Goal: Task Accomplishment & Management: Manage account settings

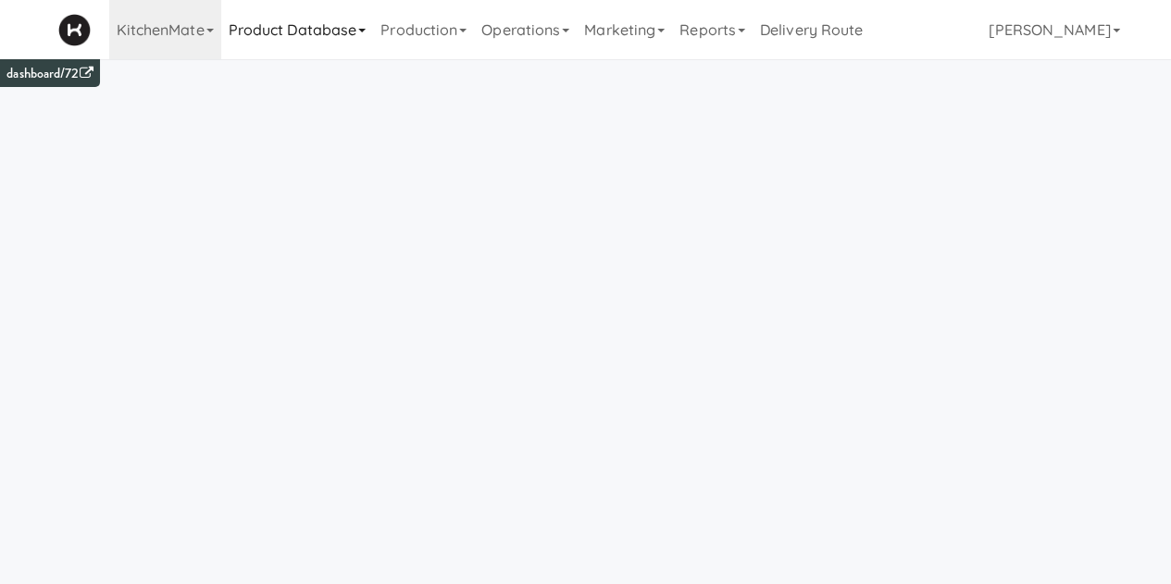
click at [322, 38] on link "Product Database" at bounding box center [297, 29] width 153 height 59
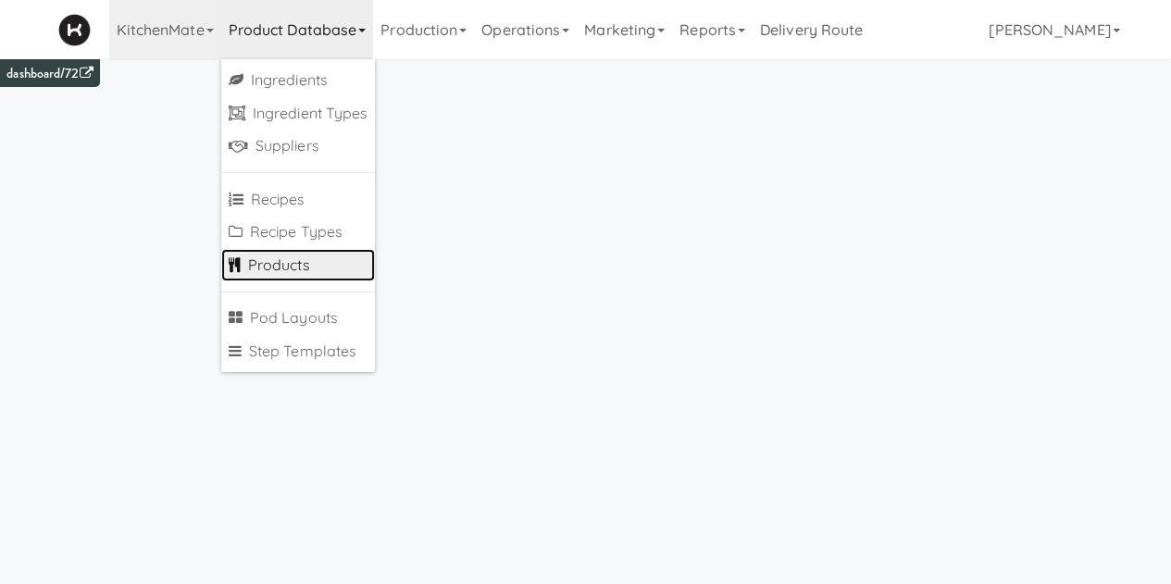
click at [266, 273] on link "Products" at bounding box center [298, 265] width 155 height 33
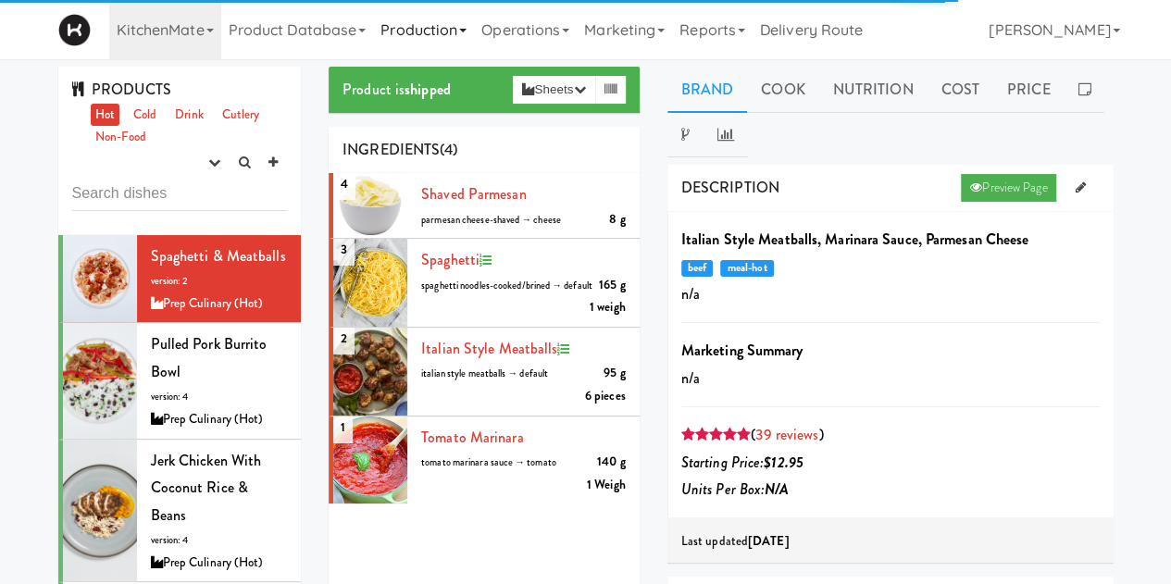
click at [452, 27] on link "Production" at bounding box center [423, 29] width 101 height 59
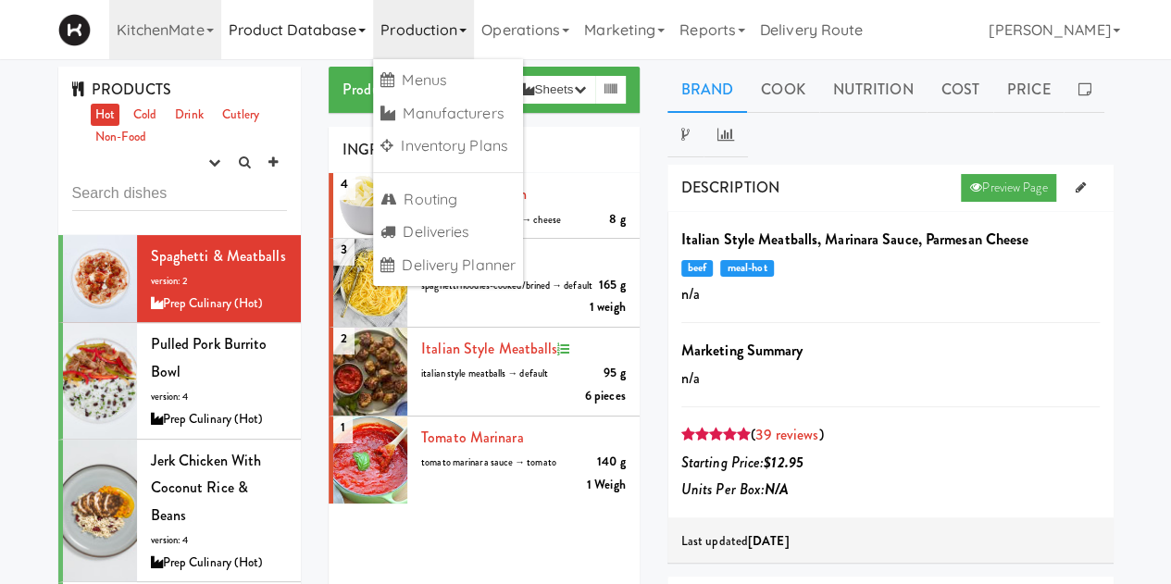
click at [305, 38] on link "Product Database" at bounding box center [297, 29] width 153 height 59
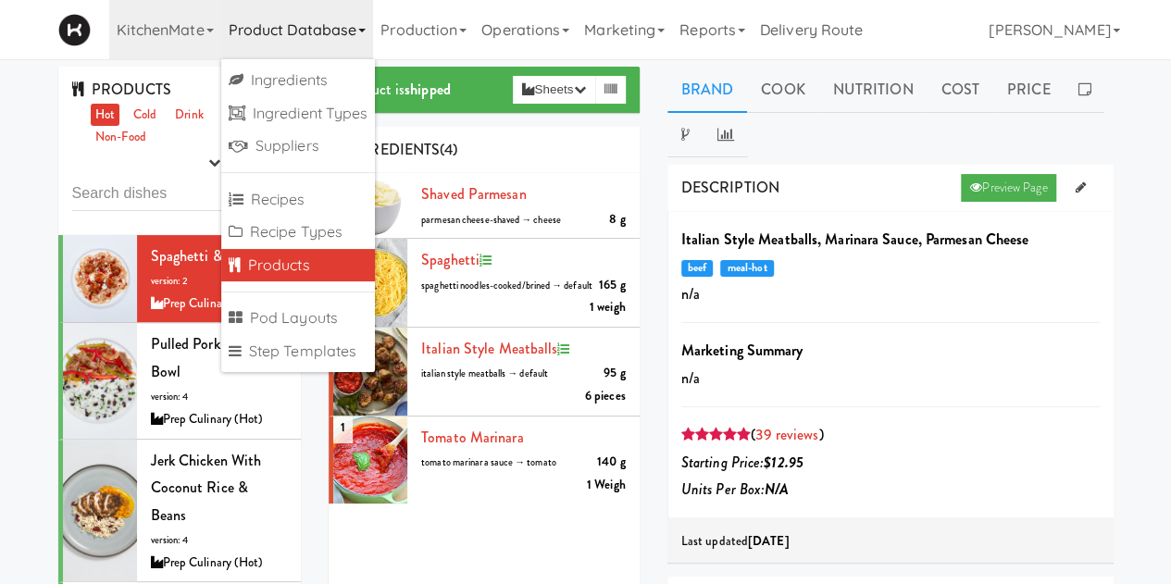
click at [283, 268] on link "Products" at bounding box center [298, 265] width 155 height 33
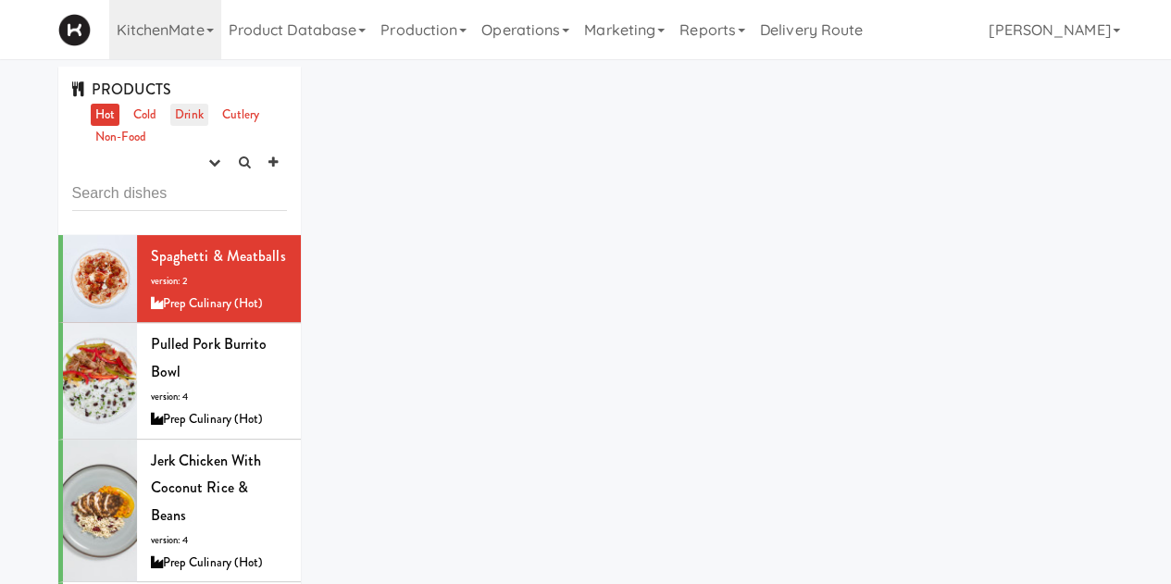
click at [189, 106] on link "Drink" at bounding box center [189, 115] width 38 height 23
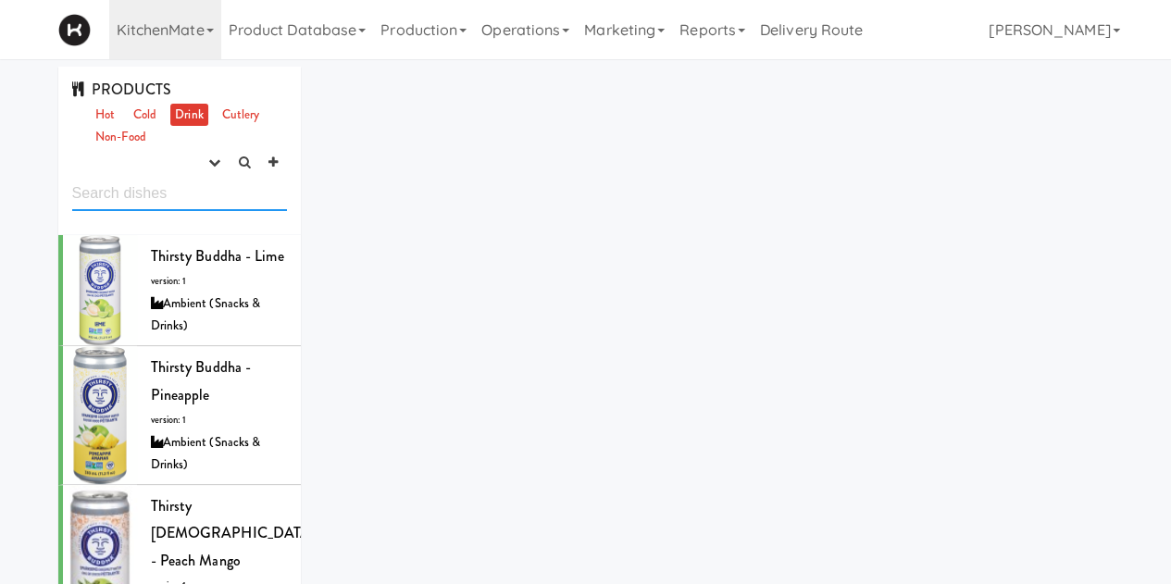
click at [173, 182] on input "text" at bounding box center [180, 194] width 216 height 34
click at [196, 297] on div "Thirsty Buddha - Lime version: 1 Ambient (Snacks & Drinks)" at bounding box center [219, 290] width 137 height 95
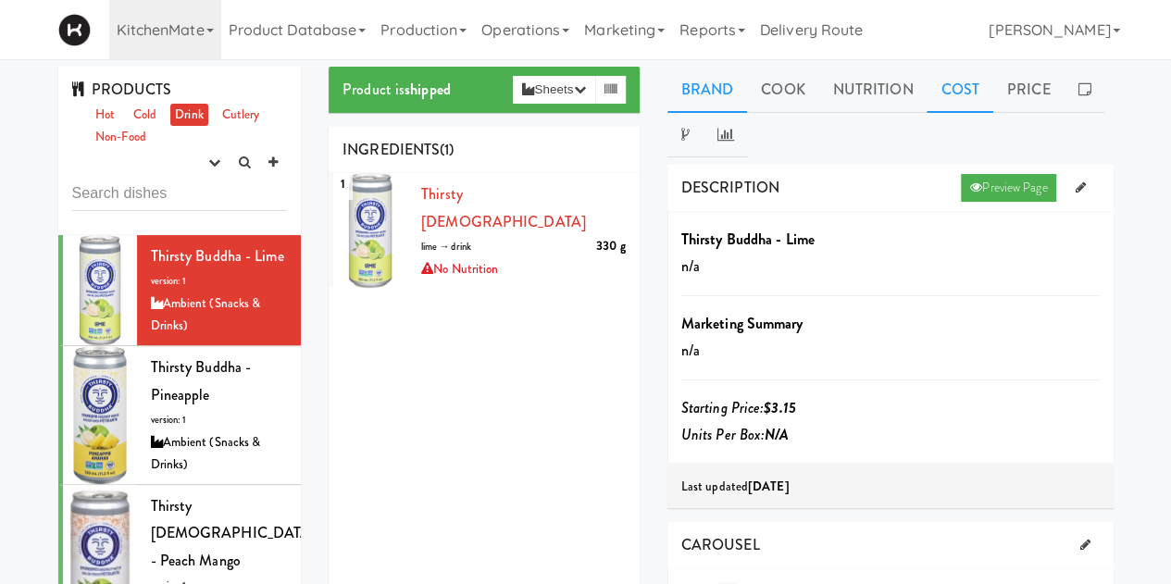
click at [966, 96] on link "Cost" at bounding box center [960, 90] width 66 height 46
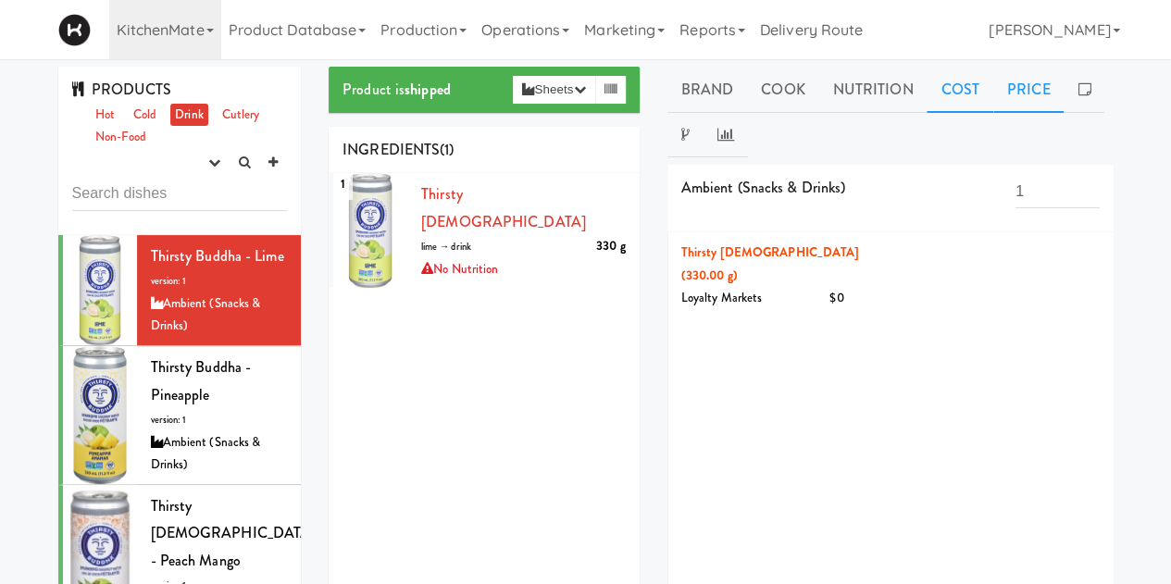
click at [1020, 89] on link "Price" at bounding box center [1028, 90] width 71 height 46
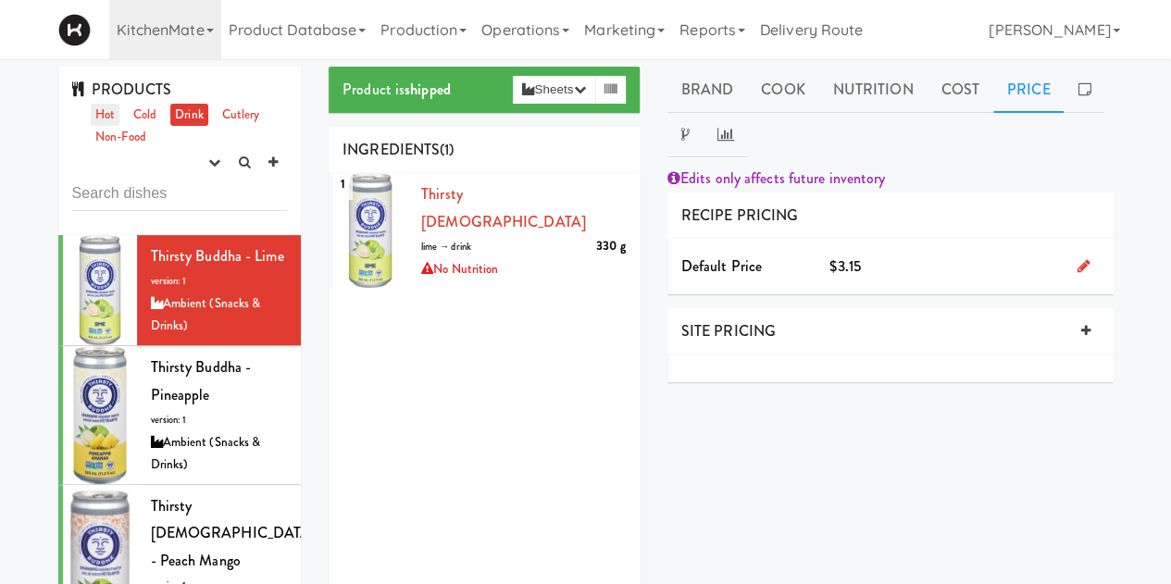
click at [91, 112] on link "Hot" at bounding box center [105, 115] width 29 height 23
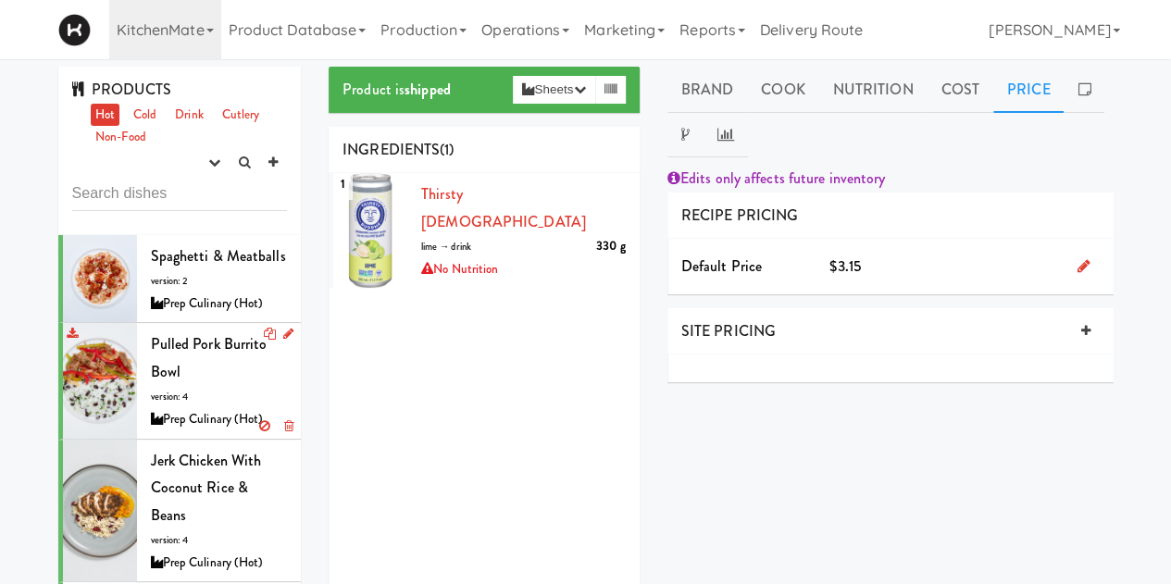
click at [187, 380] on span "Pulled Pork Burrito Bowl" at bounding box center [209, 357] width 117 height 49
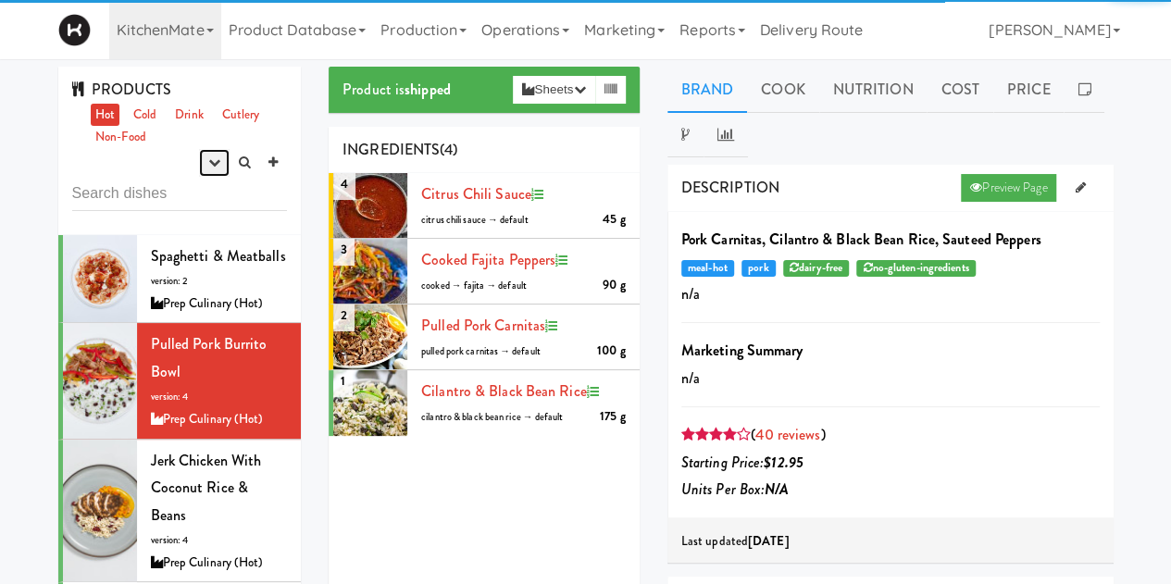
click at [208, 166] on icon "button" at bounding box center [214, 162] width 12 height 12
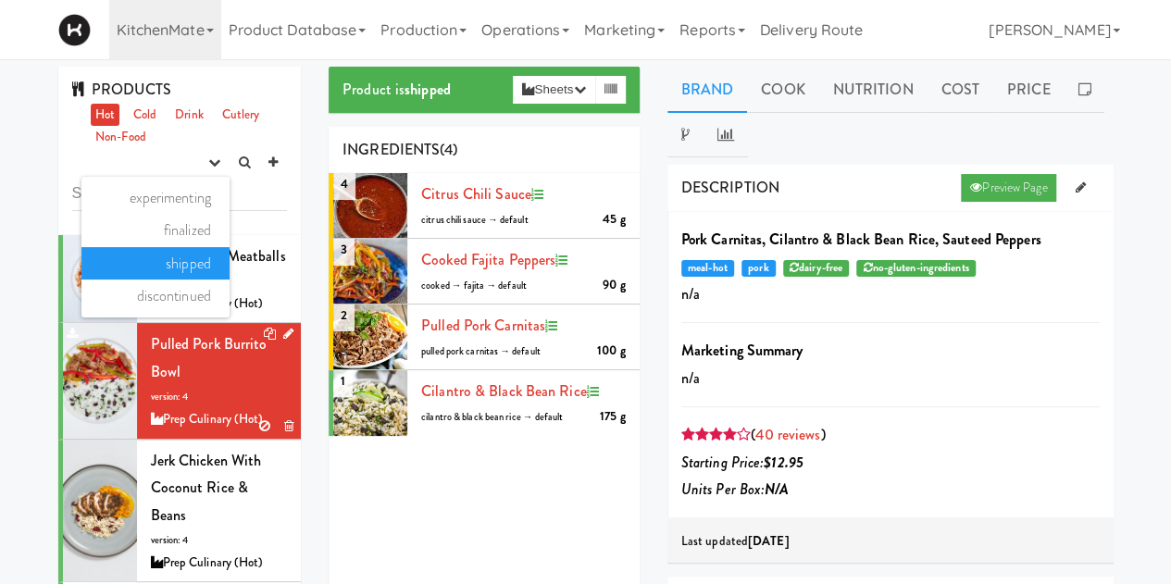
click at [207, 431] on div "Prep Culinary (Hot)" at bounding box center [219, 419] width 137 height 23
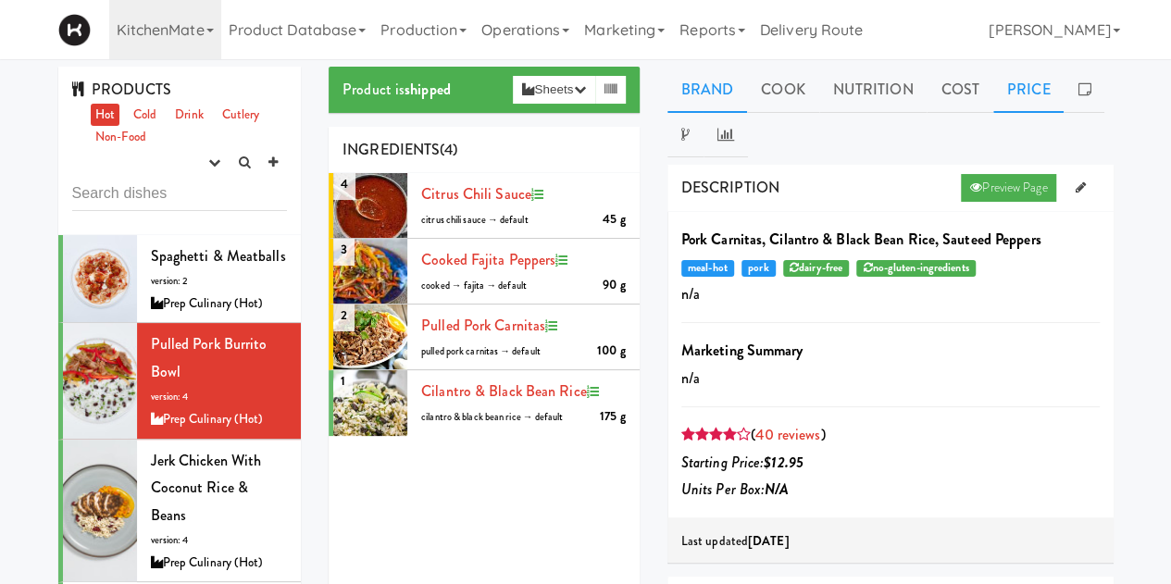
click at [1012, 93] on link "Price" at bounding box center [1028, 90] width 71 height 46
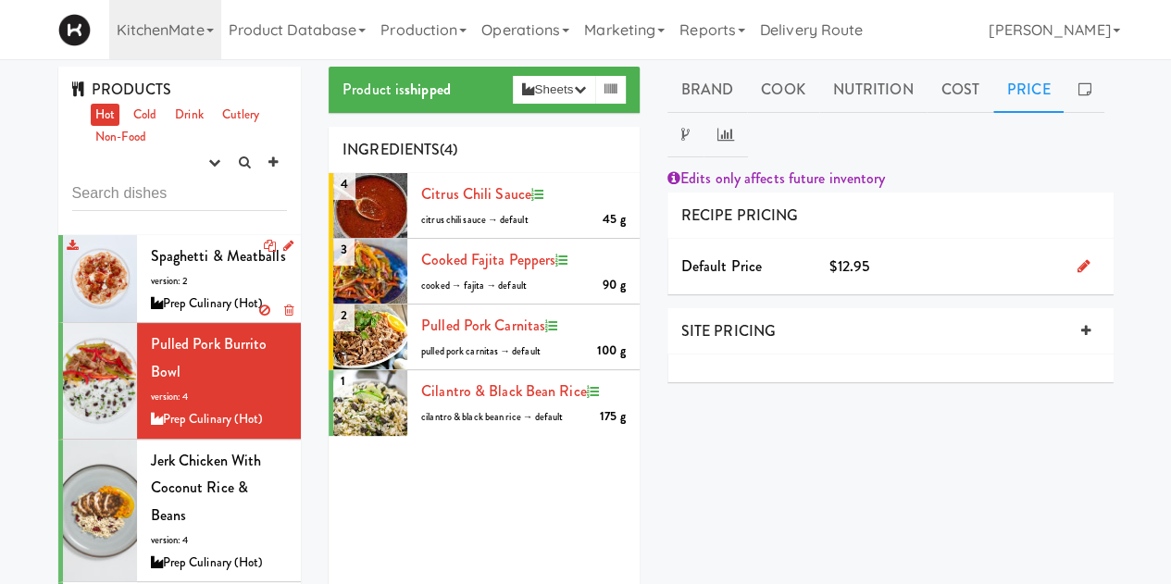
click at [207, 255] on span "Spaghetti & Meatballs" at bounding box center [218, 255] width 135 height 21
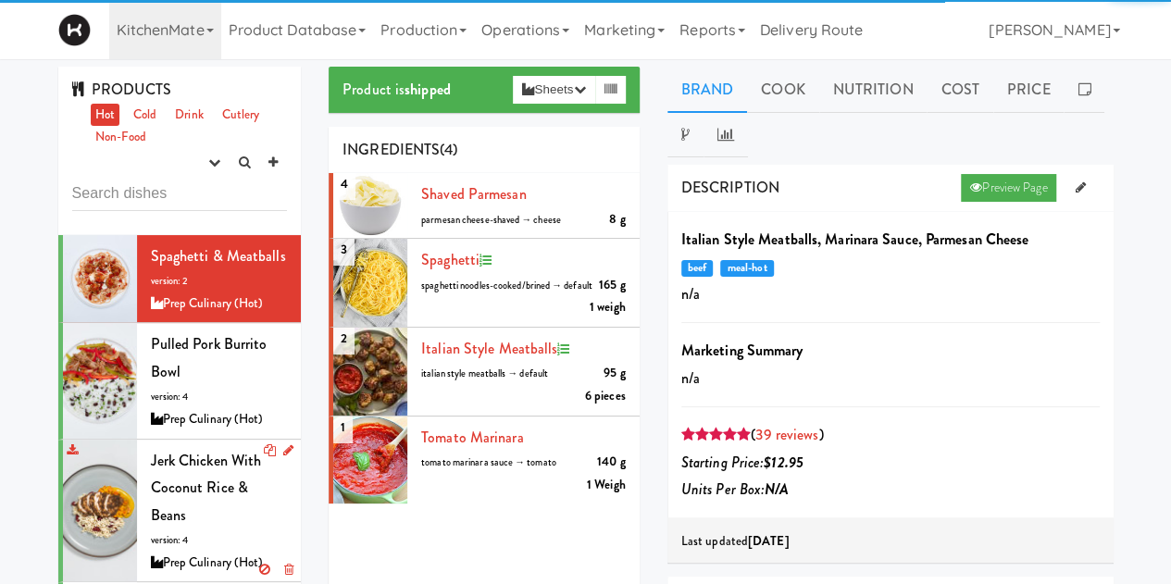
click at [267, 520] on div "Jerk Chicken with Coconut Rice & Beans version: 4 Prep Culinary (Hot)" at bounding box center [219, 511] width 137 height 128
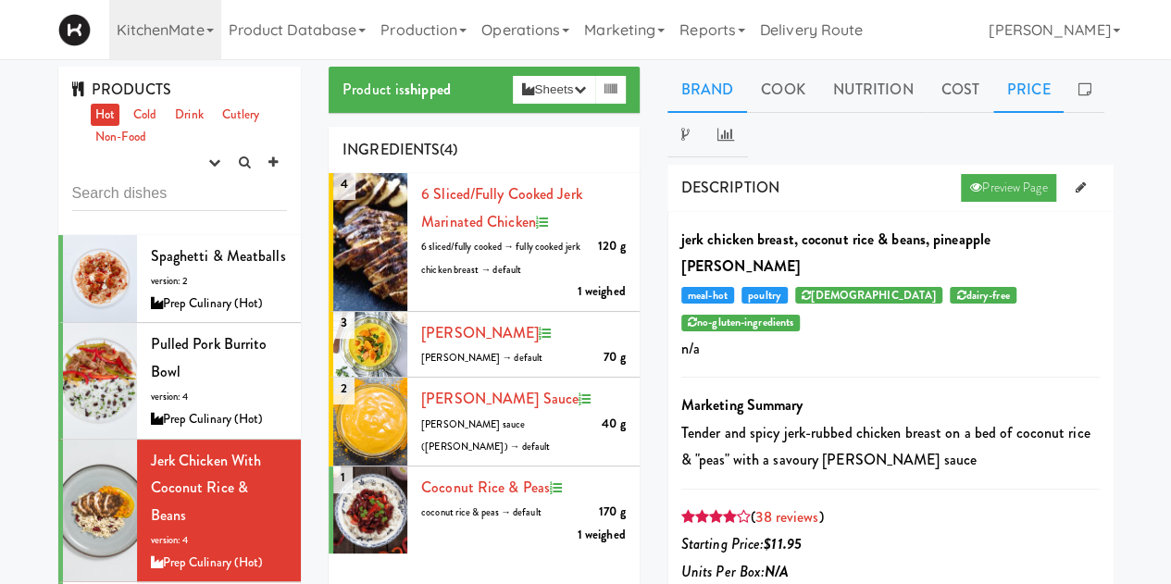
click at [1037, 90] on link "Price" at bounding box center [1028, 90] width 71 height 46
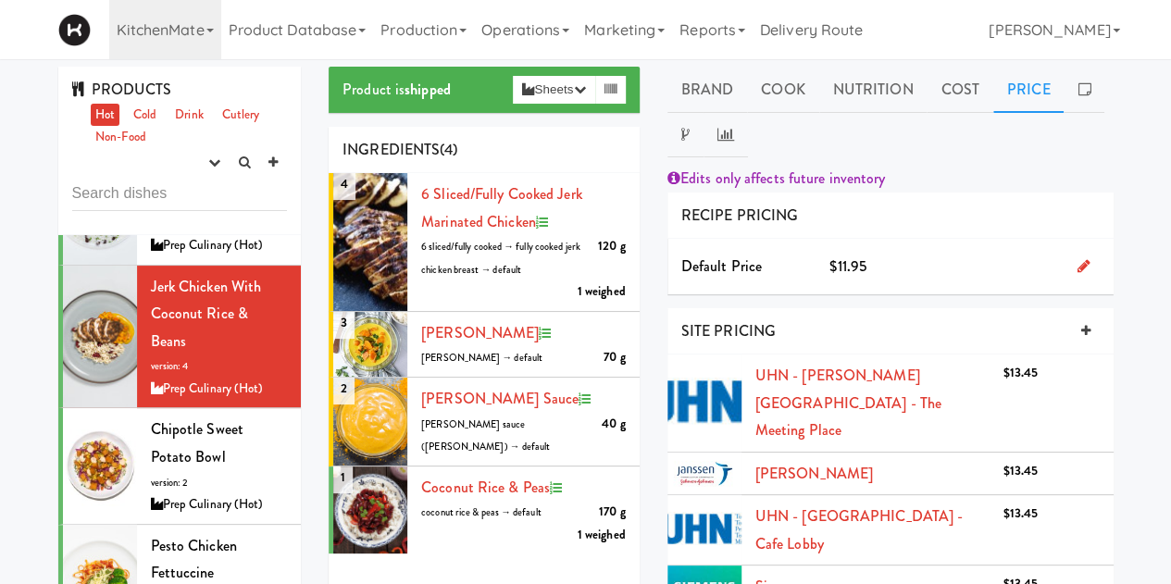
scroll to position [293, 0]
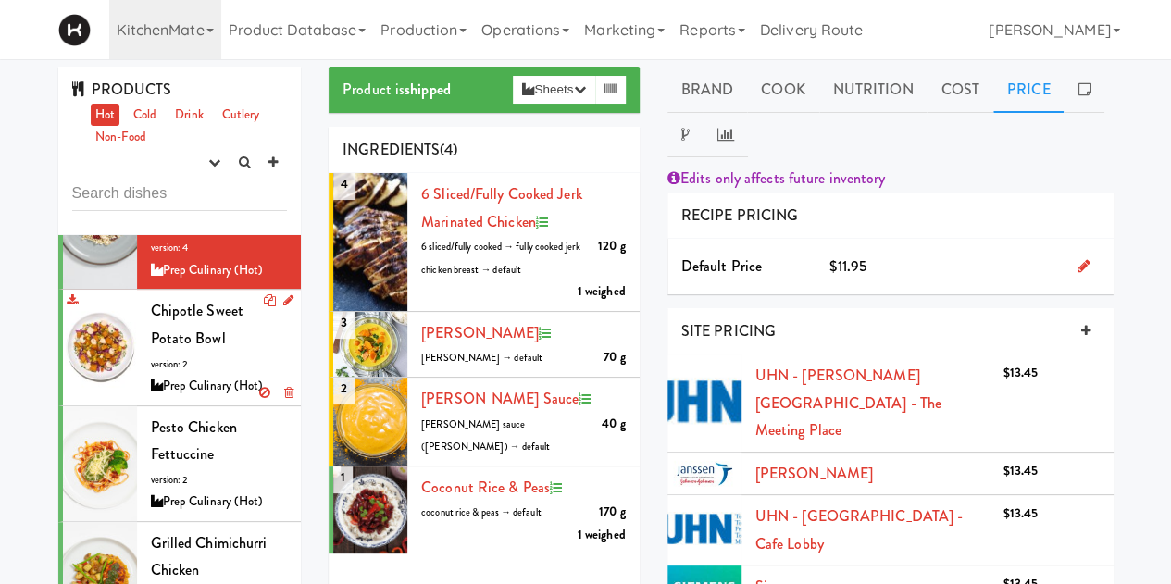
click at [243, 370] on div "Chipotle Sweet Potato Bowl version: 2 Prep Culinary (Hot)" at bounding box center [219, 347] width 137 height 100
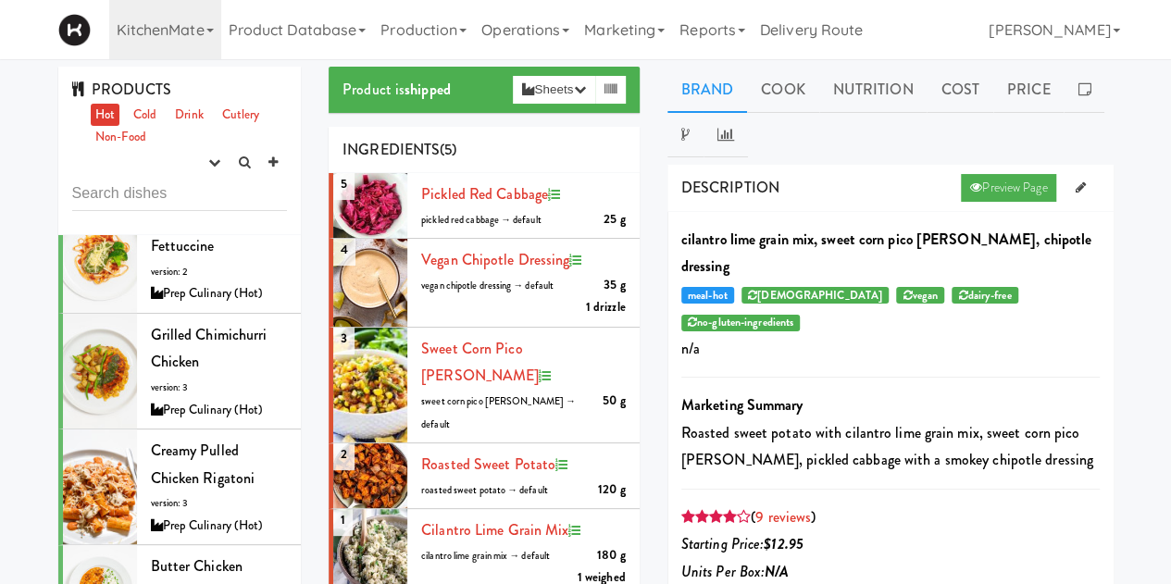
scroll to position [467, 0]
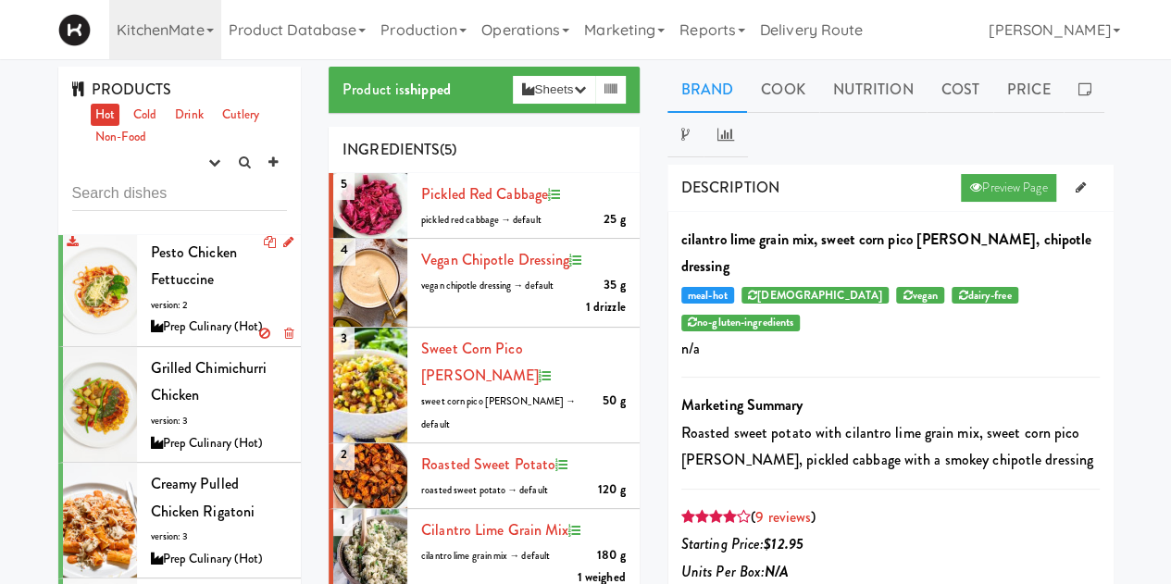
click at [214, 320] on div "Pesto Chicken Fettuccine version: 2 Prep Culinary (Hot)" at bounding box center [219, 289] width 137 height 100
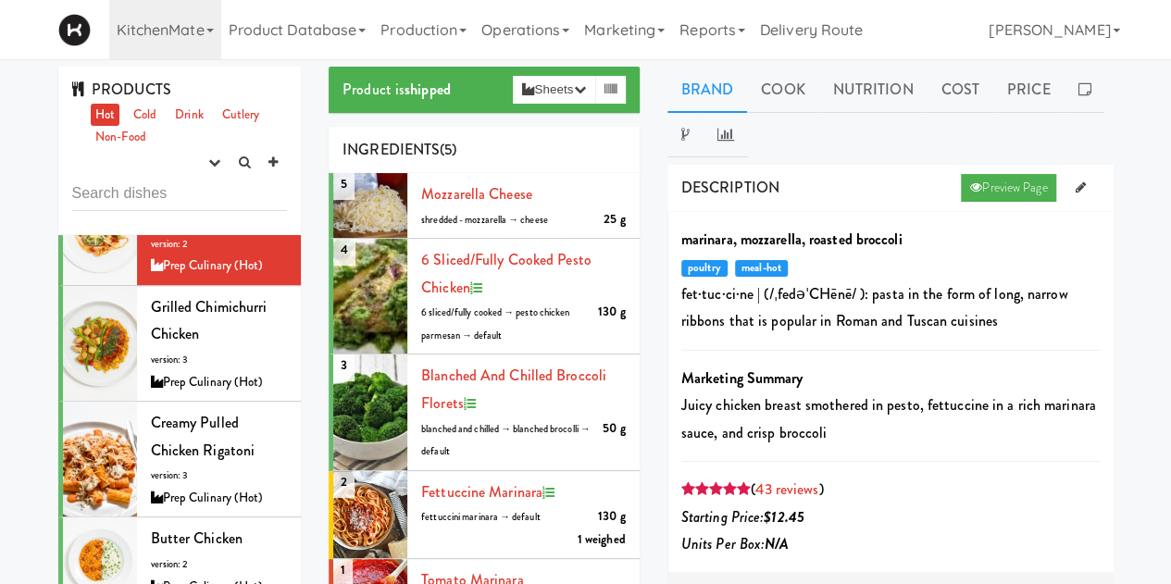
scroll to position [520, 0]
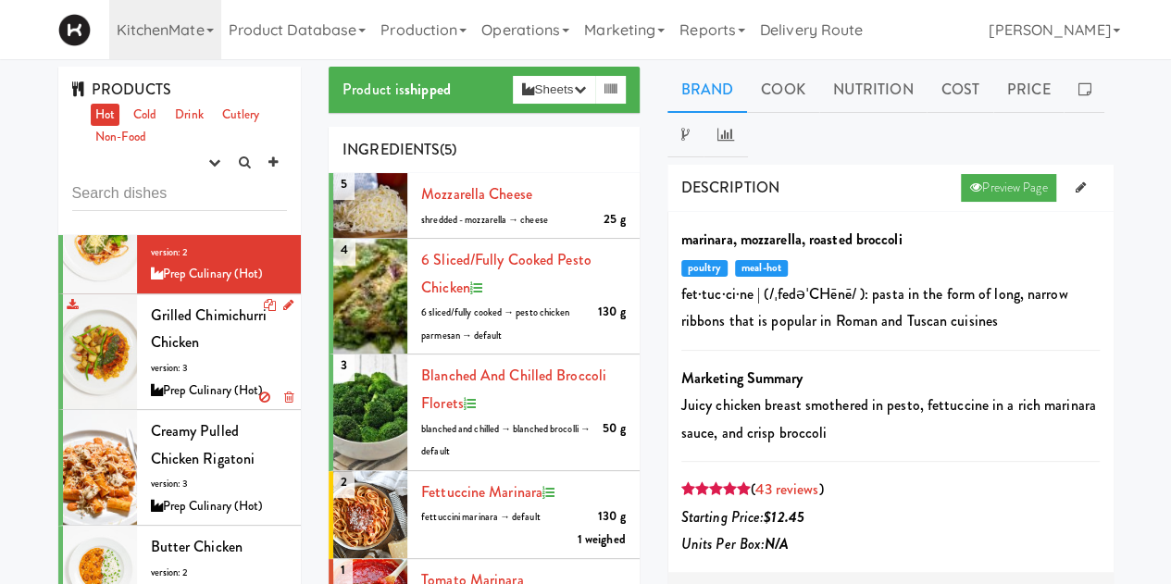
click at [252, 372] on div "Grilled Chimichurri Chicken version: 3 Prep Culinary (Hot)" at bounding box center [219, 352] width 137 height 100
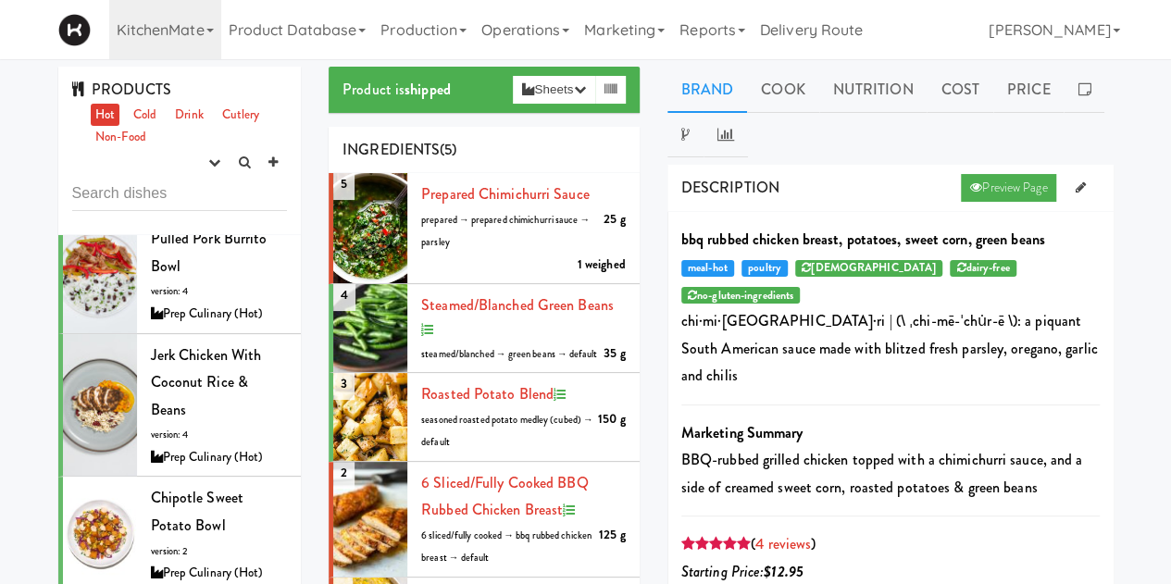
scroll to position [71, 0]
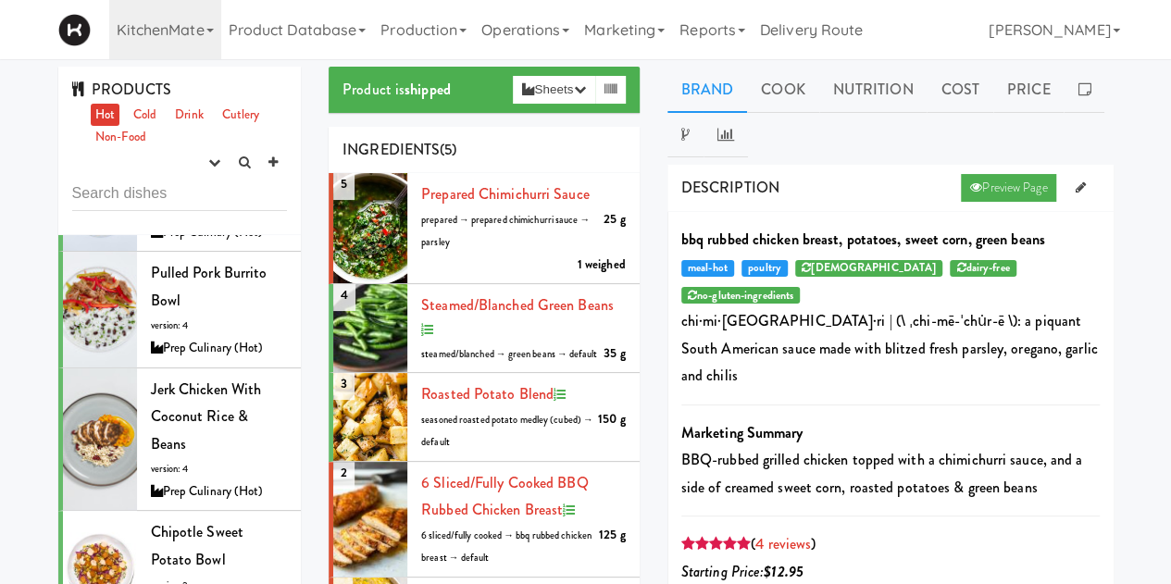
click at [190, 130] on ul "Hot Cold Drink Cutlery Non-Food" at bounding box center [187, 126] width 202 height 45
click at [189, 121] on link "Drink" at bounding box center [189, 115] width 38 height 23
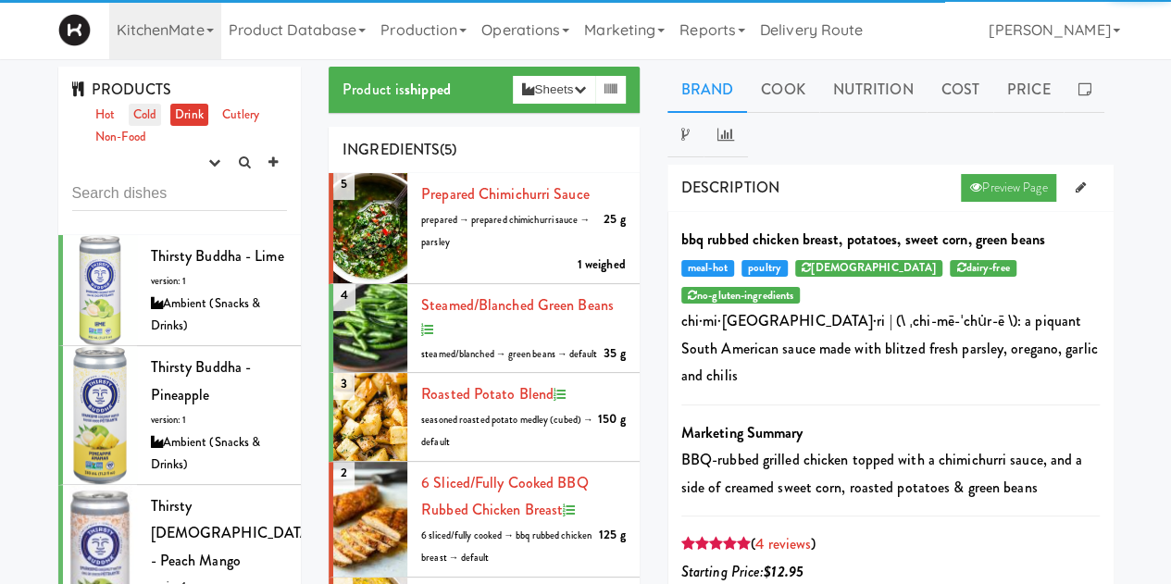
click at [146, 121] on link "Cold" at bounding box center [145, 115] width 32 height 23
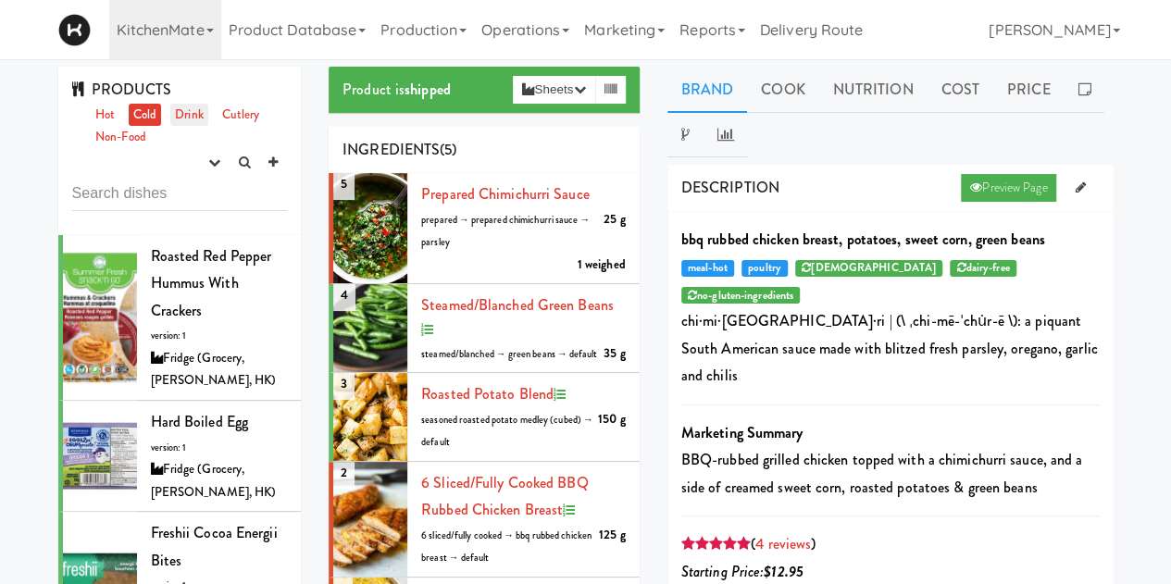
click at [202, 117] on link "Drink" at bounding box center [189, 115] width 38 height 23
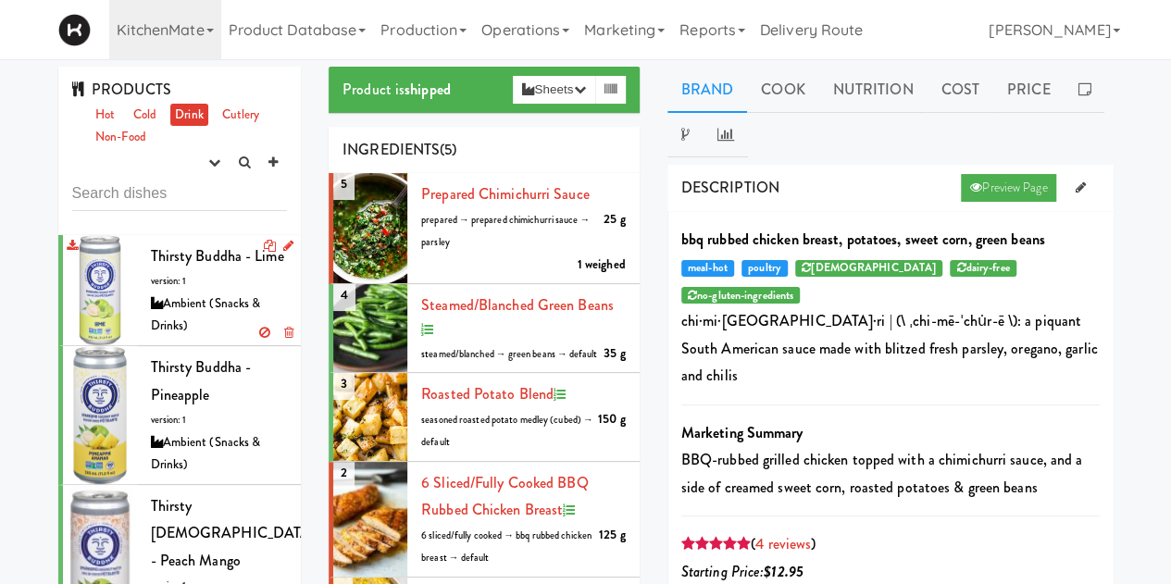
click at [192, 309] on div "Thirsty Buddha - Lime version: 1 Ambient (Snacks & Drinks)" at bounding box center [219, 290] width 137 height 95
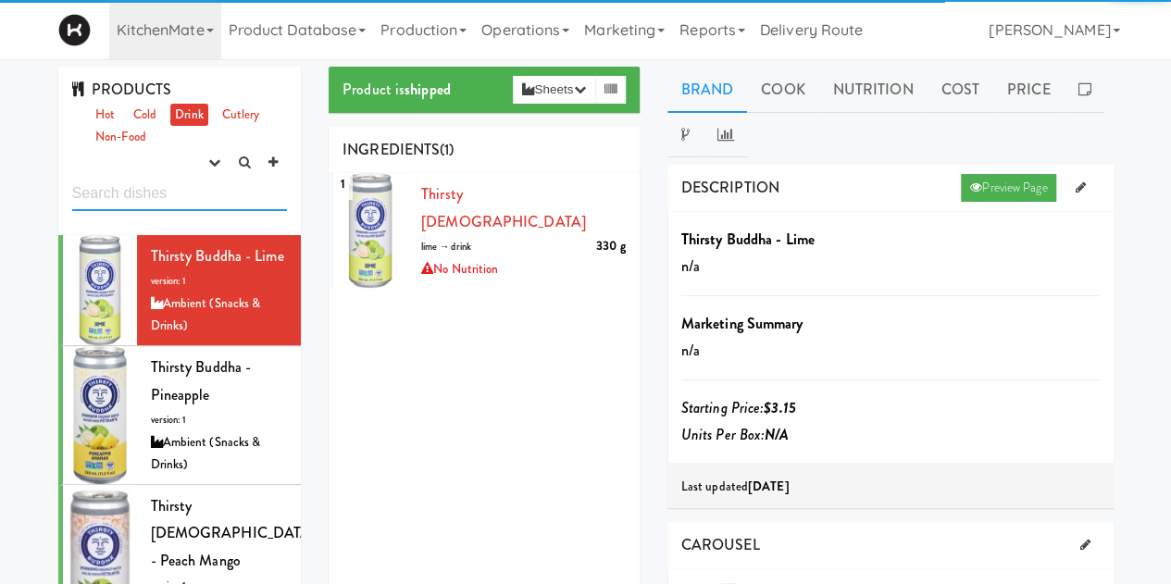
click at [112, 195] on input "text" at bounding box center [180, 194] width 216 height 34
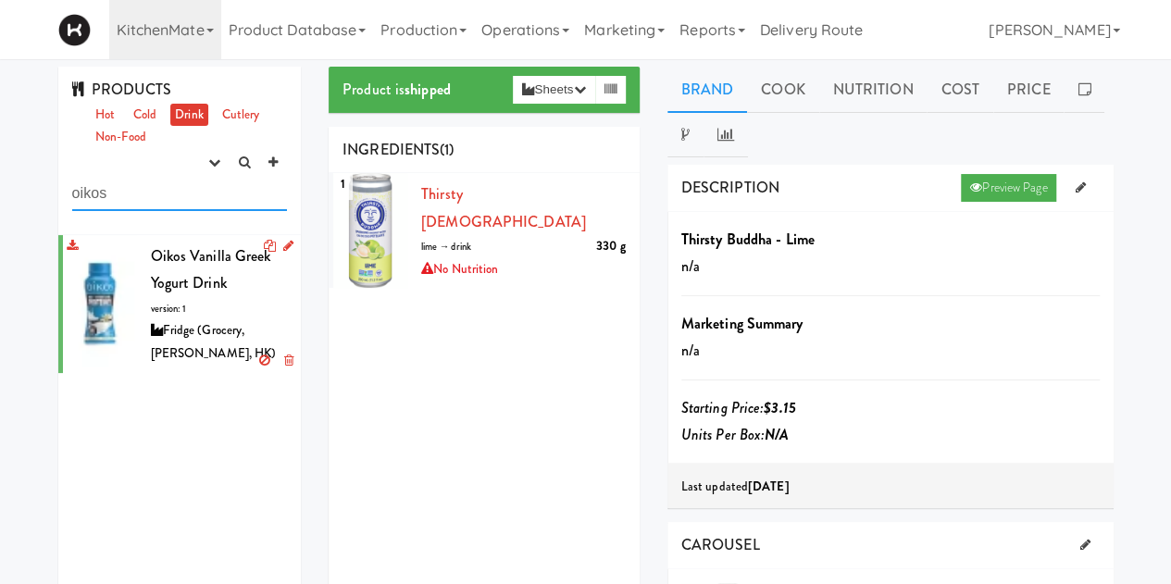
type input "oikos"
click at [205, 290] on span "Oikos Vanilla Greek Yogurt Drink" at bounding box center [211, 269] width 120 height 49
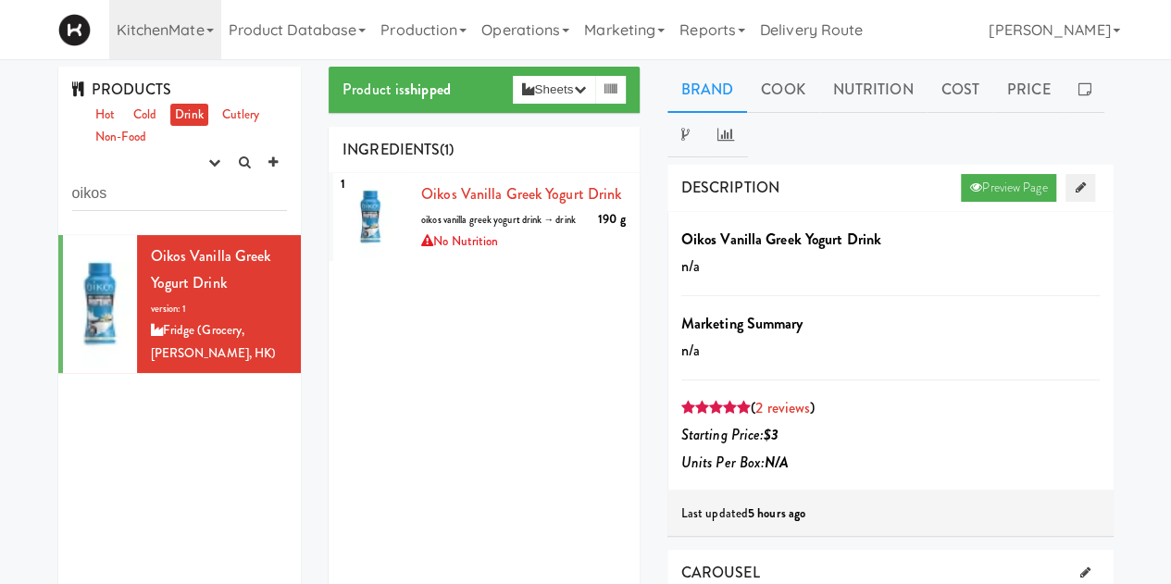
click at [1082, 186] on icon at bounding box center [1080, 187] width 10 height 12
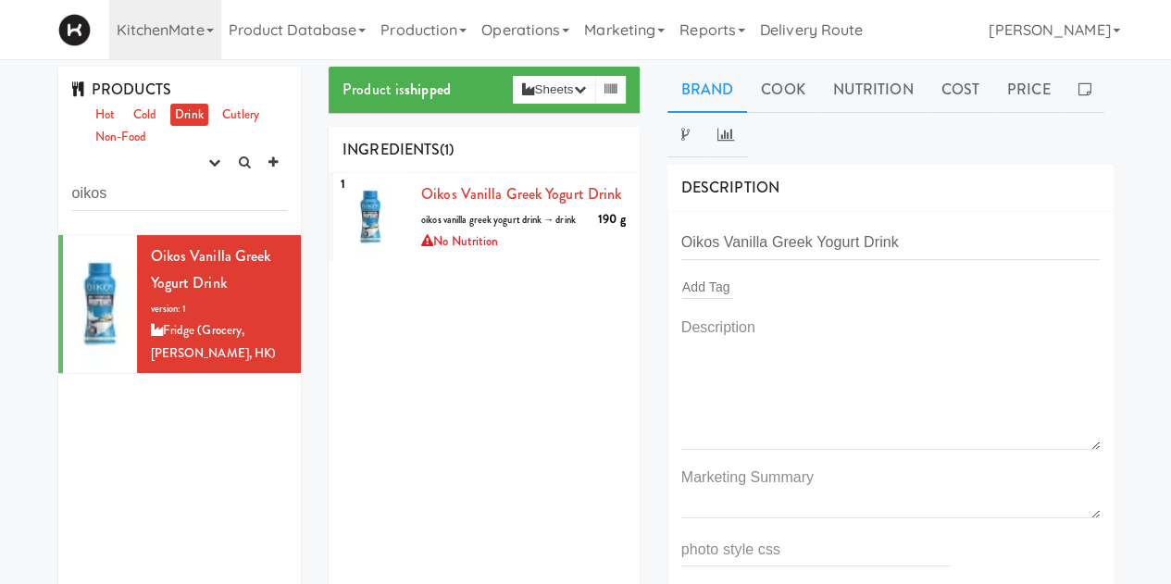
click at [734, 280] on div "Add Tag" at bounding box center [890, 287] width 418 height 26
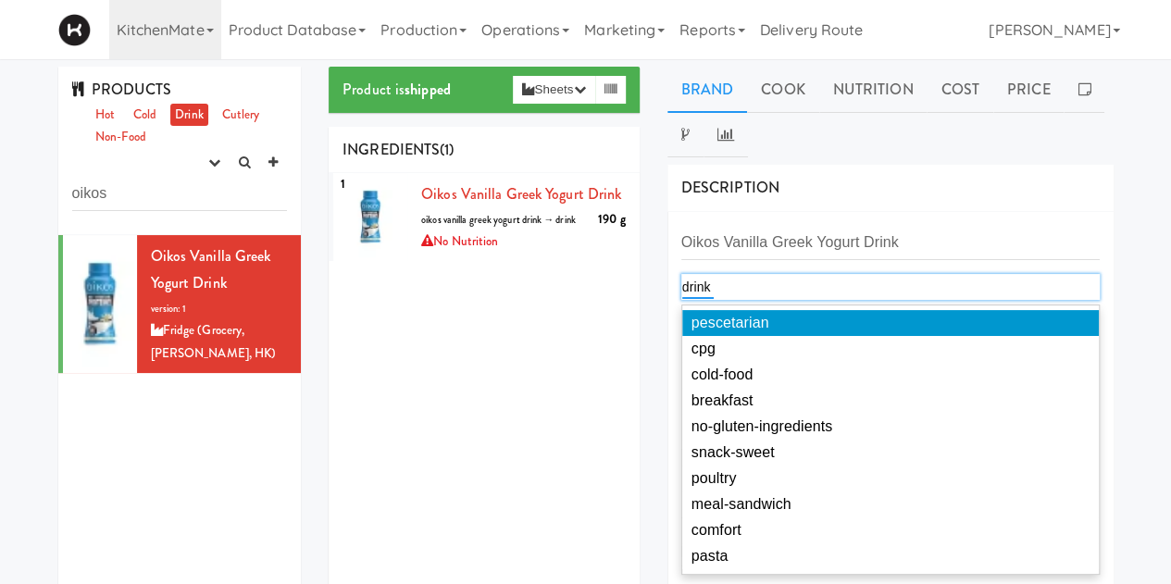
type input "drink"
click at [593, 378] on div "1 Oikos Vanilla Greek Yogurt Drink 190 g oikos vanilla greek yogurt drink → dri…" at bounding box center [484, 404] width 311 height 463
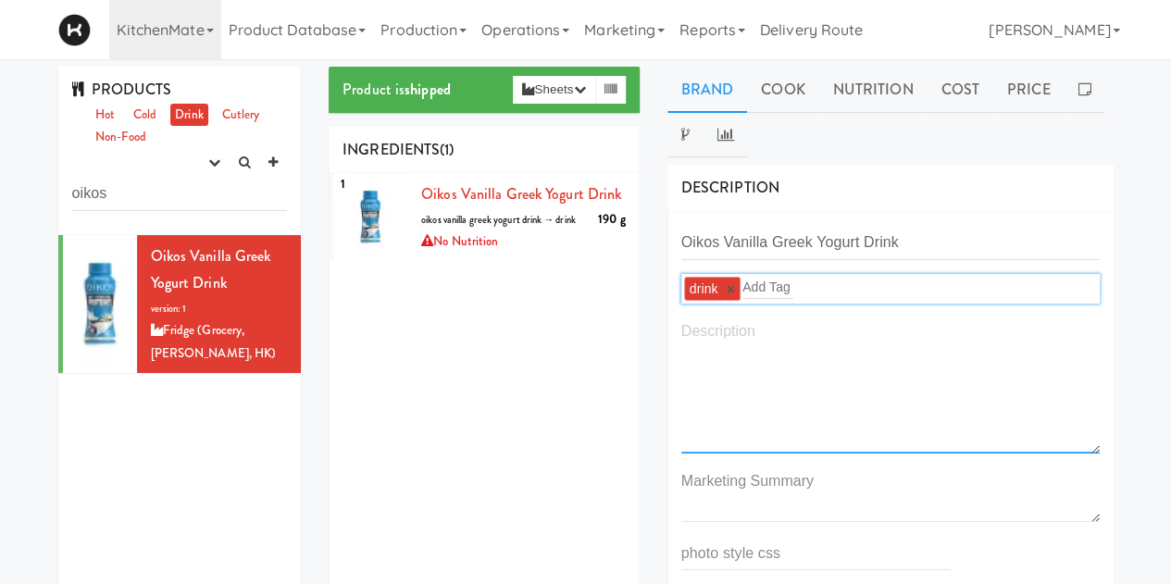
click at [813, 393] on textarea at bounding box center [890, 385] width 418 height 137
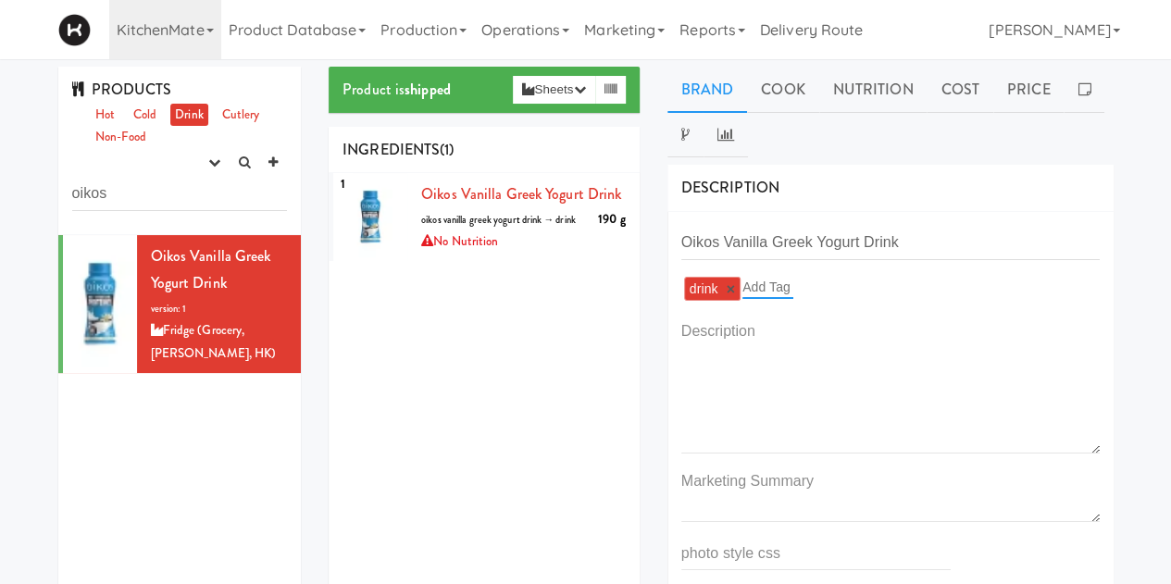
click at [783, 284] on input "text" at bounding box center [767, 287] width 51 height 24
click at [515, 393] on div "1 Oikos Vanilla Greek Yogurt Drink 190 g oikos vanilla greek yogurt drink → dri…" at bounding box center [484, 404] width 311 height 463
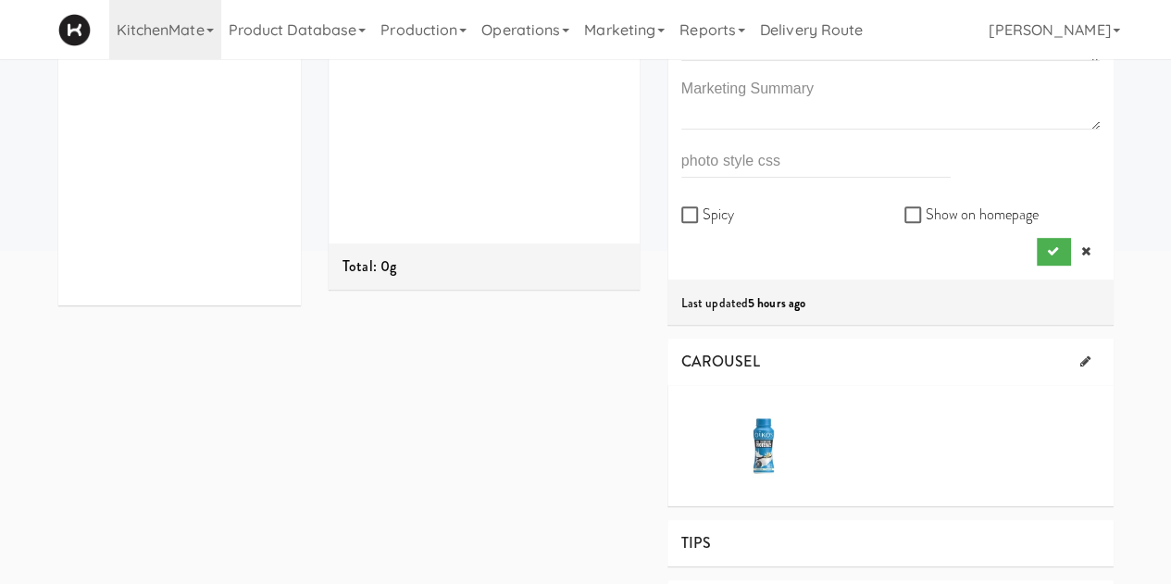
scroll to position [397, 0]
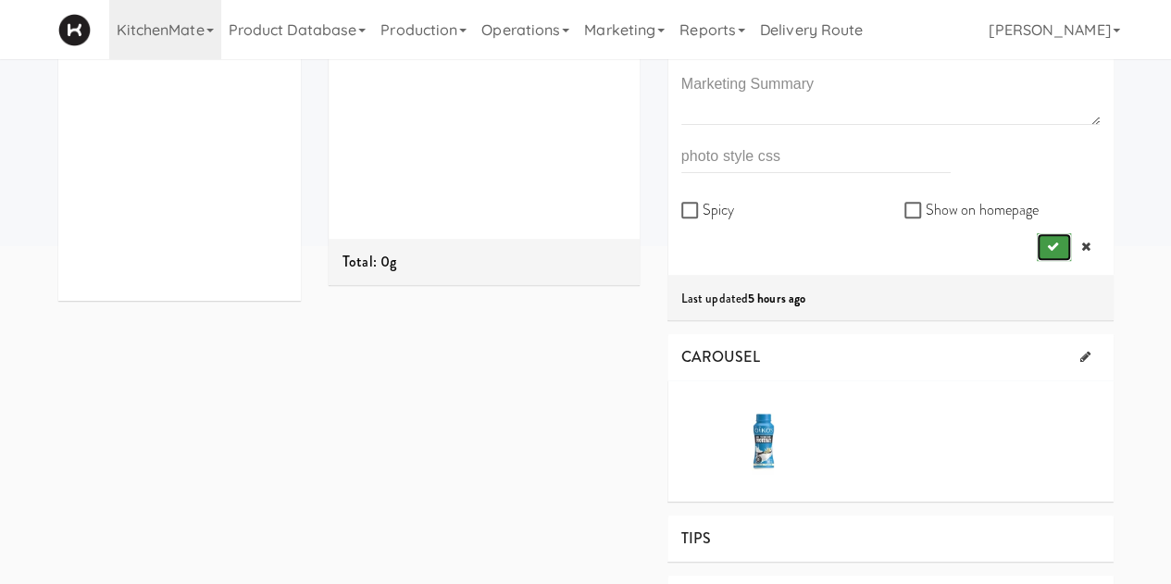
click at [1044, 242] on button "submit" at bounding box center [1054, 247] width 34 height 28
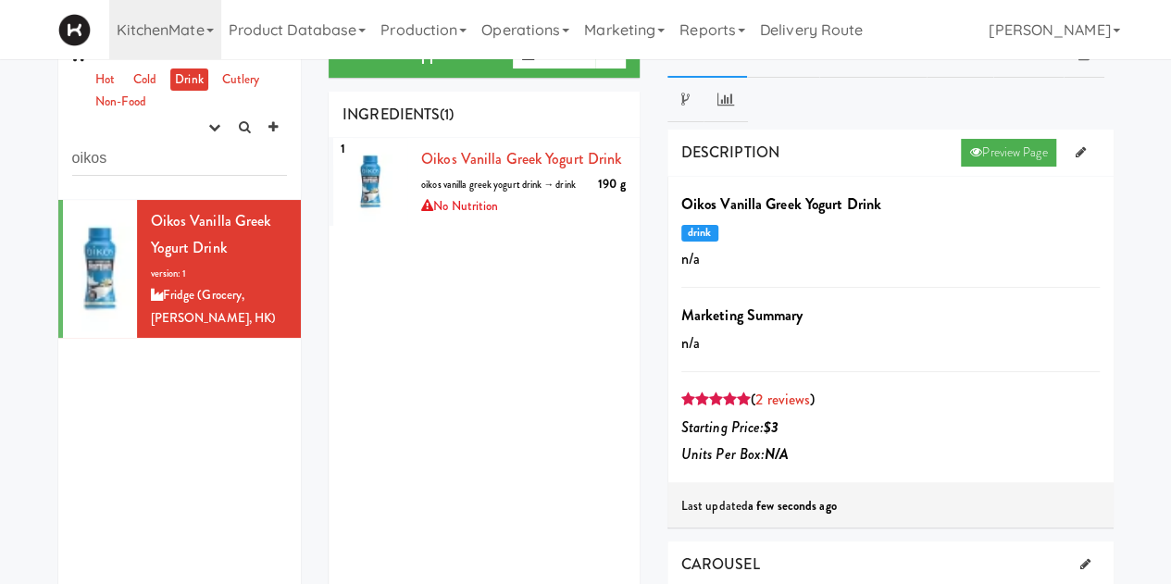
scroll to position [0, 0]
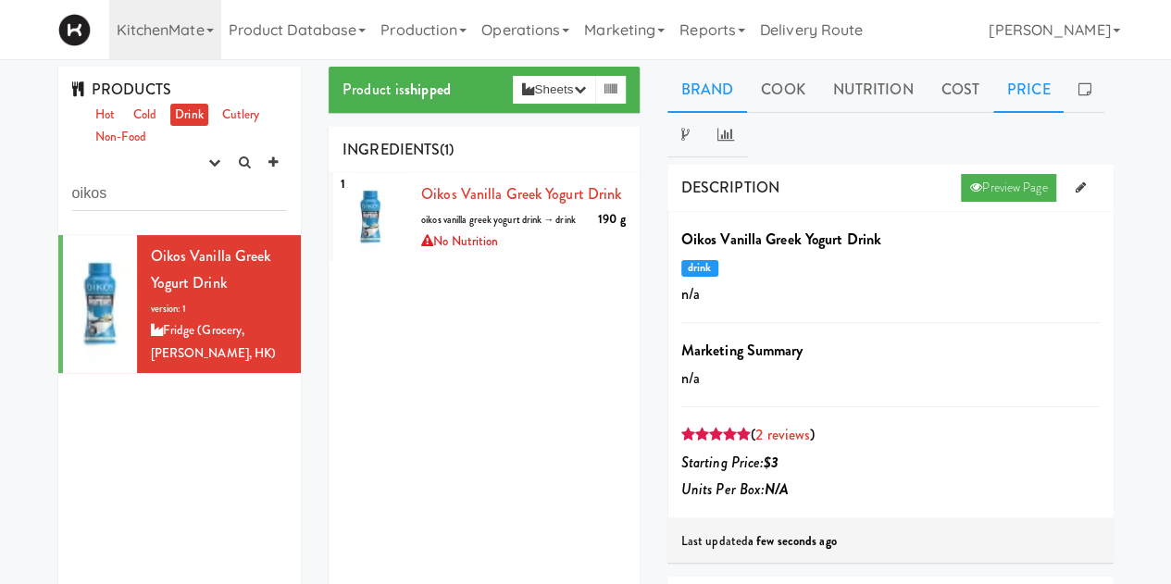
click at [1016, 88] on link "Price" at bounding box center [1028, 90] width 71 height 46
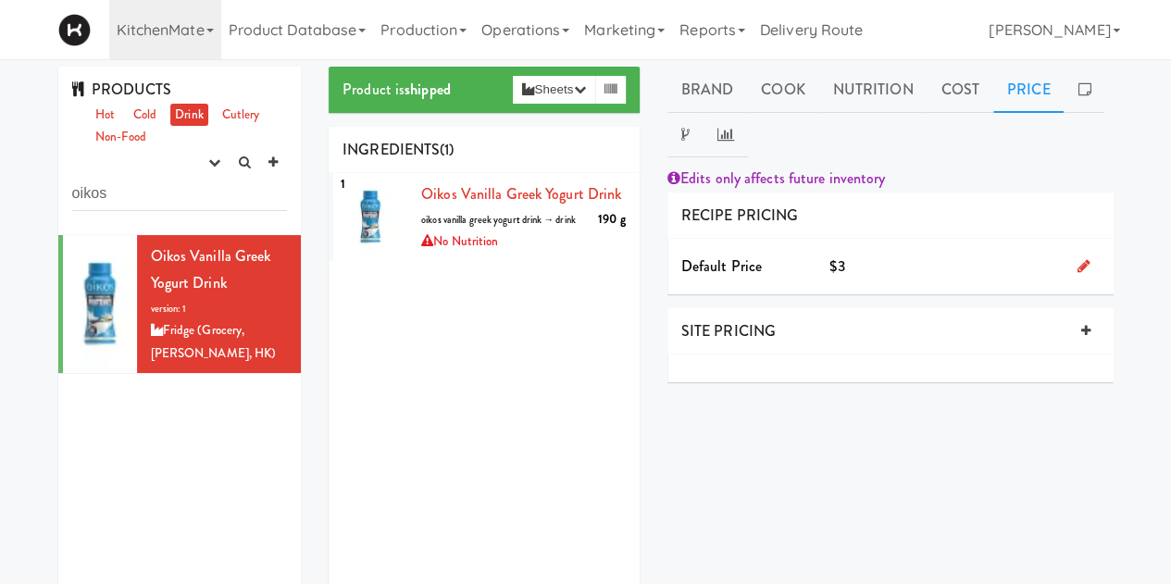
click at [125, 113] on ul "Hot Cold Drink Cutlery Non-Food" at bounding box center [187, 126] width 202 height 45
click at [146, 118] on link "Cold" at bounding box center [145, 115] width 32 height 23
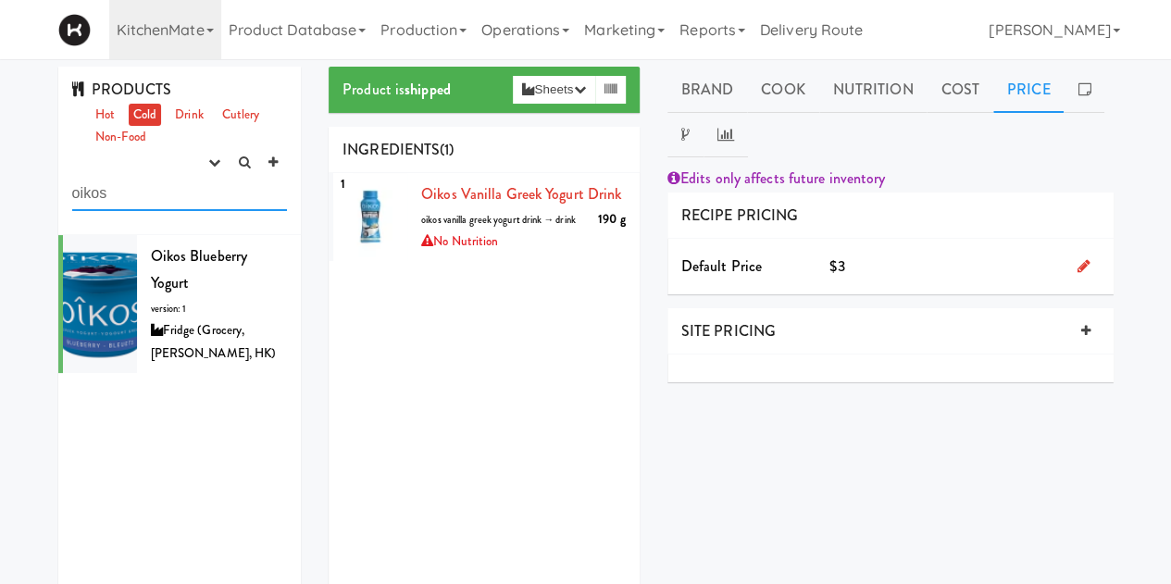
click at [153, 201] on input "oikos" at bounding box center [180, 194] width 216 height 34
type input "o"
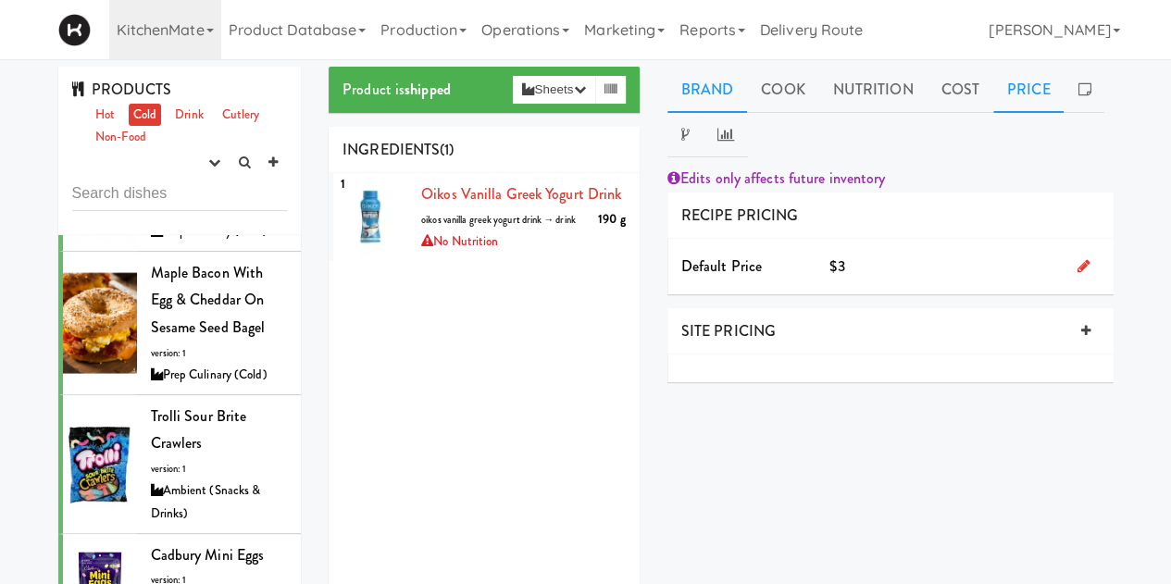
click at [711, 106] on link "Brand" at bounding box center [707, 90] width 81 height 46
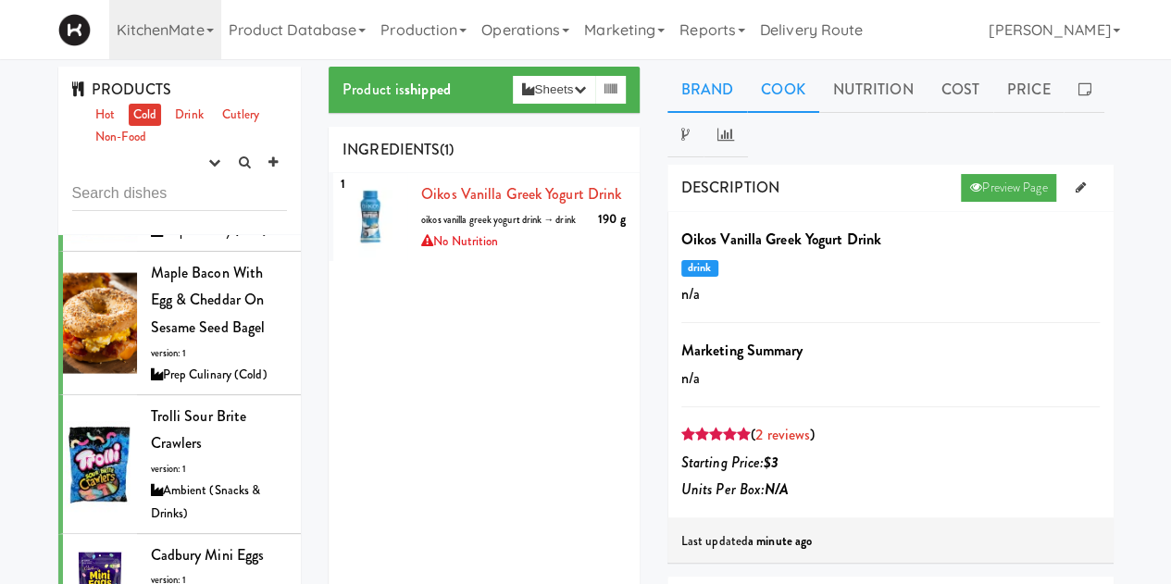
click at [811, 86] on link "Cook" at bounding box center [782, 90] width 71 height 46
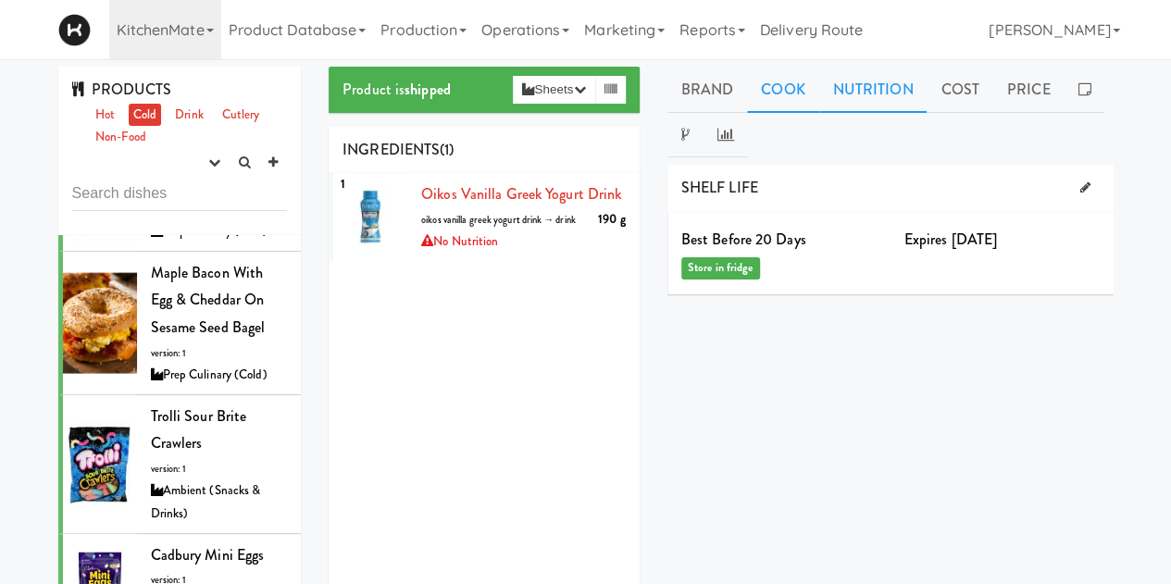
click at [865, 81] on link "Nutrition" at bounding box center [873, 90] width 108 height 46
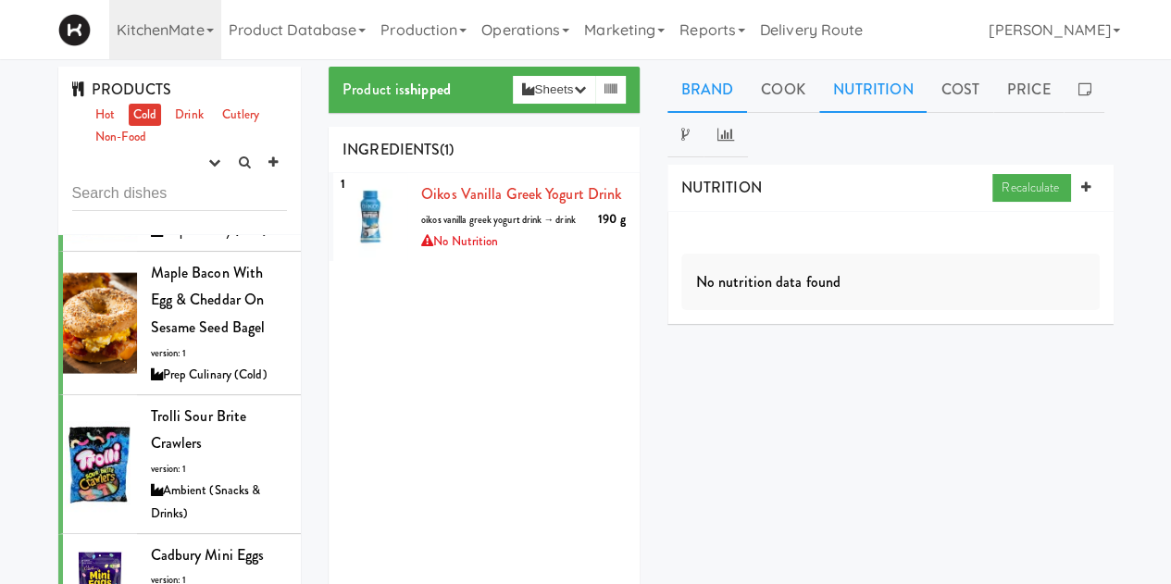
click at [707, 91] on link "Brand" at bounding box center [707, 90] width 81 height 46
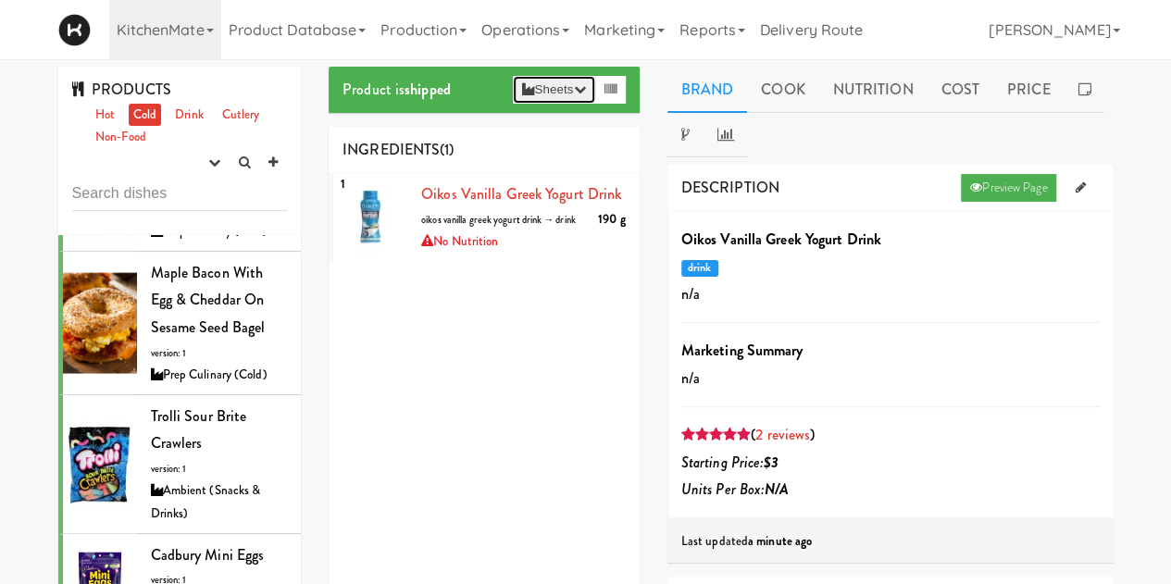
click at [551, 97] on button "Sheets" at bounding box center [553, 90] width 81 height 28
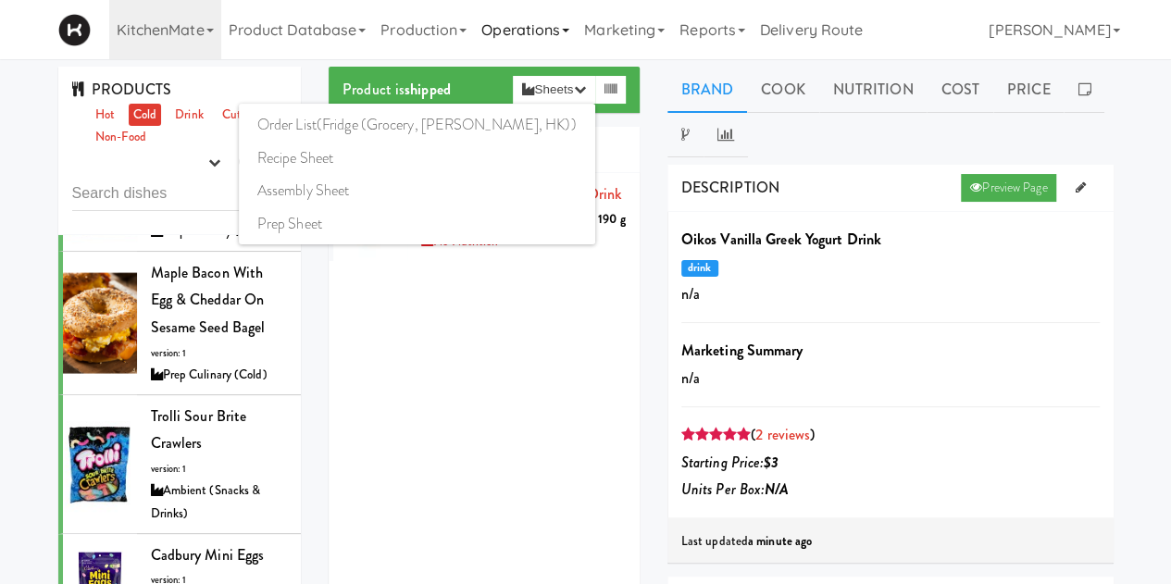
click at [539, 28] on link "Operations" at bounding box center [525, 29] width 103 height 59
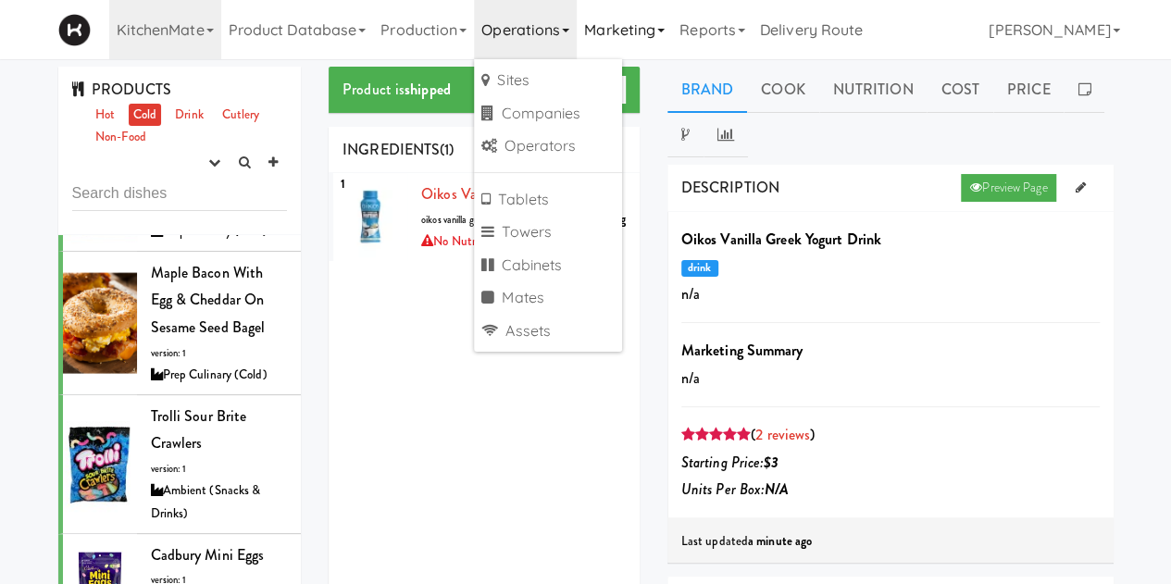
click at [625, 42] on link "Marketing" at bounding box center [624, 29] width 95 height 59
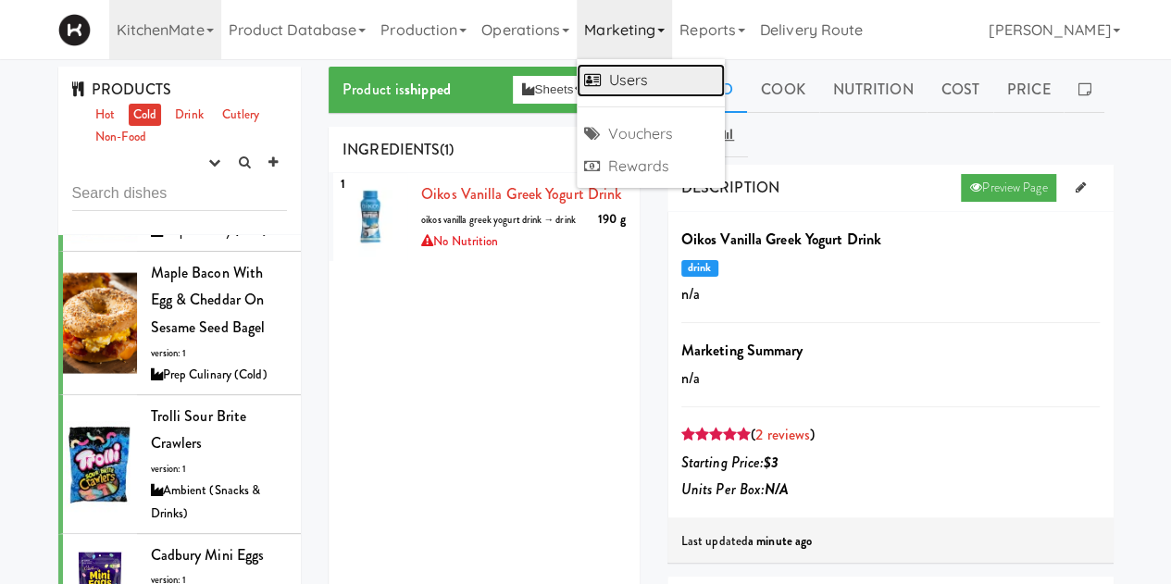
click at [635, 91] on link "Users" at bounding box center [651, 80] width 148 height 33
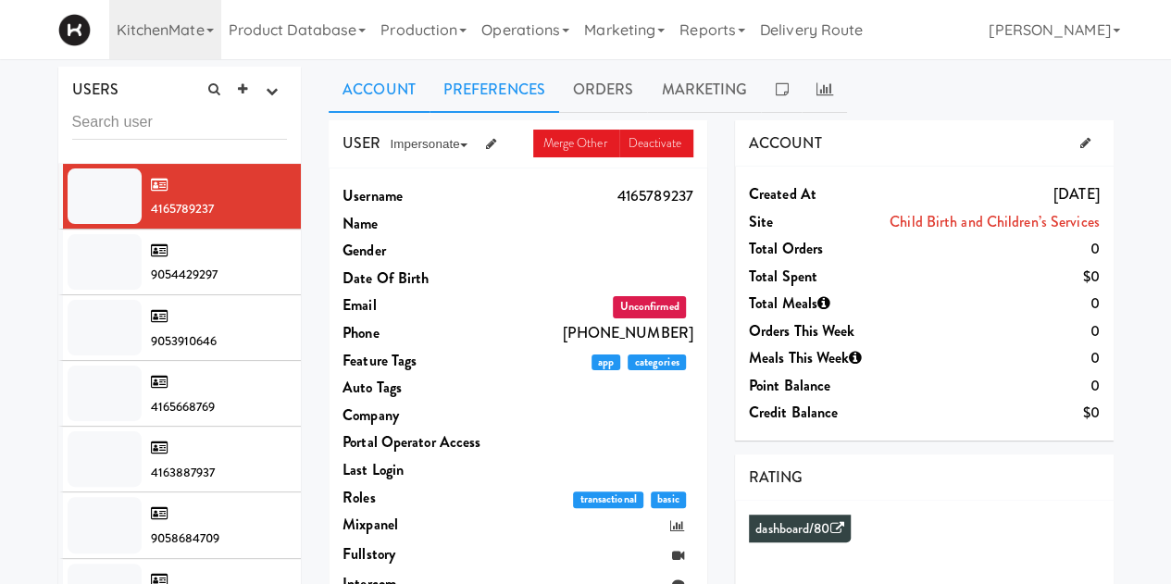
click at [531, 87] on link "Preferences" at bounding box center [495, 90] width 130 height 46
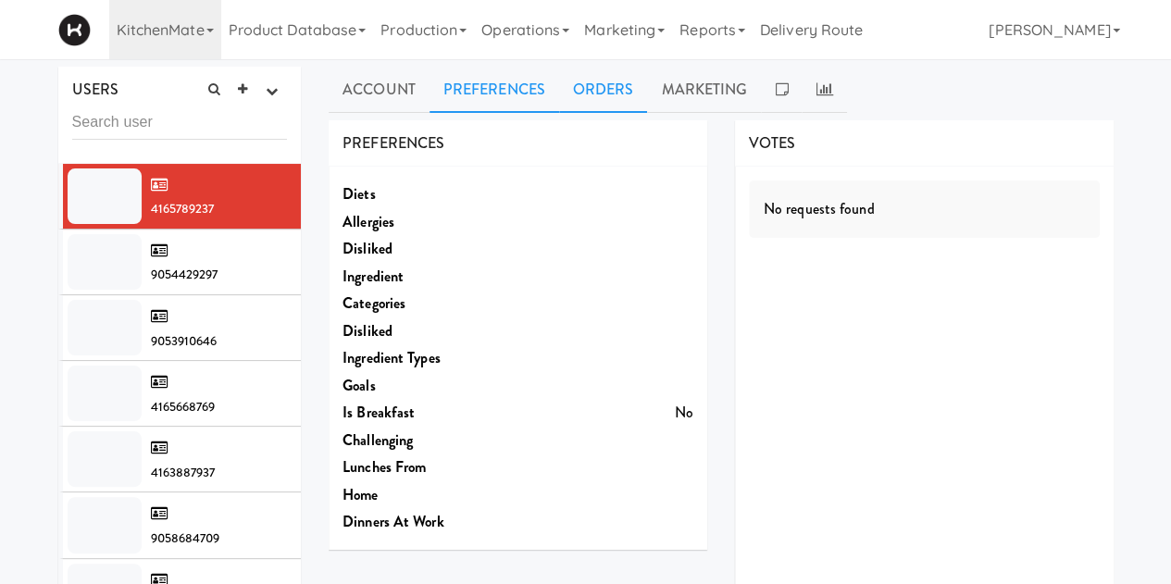
click at [600, 99] on link "Orders" at bounding box center [603, 90] width 89 height 46
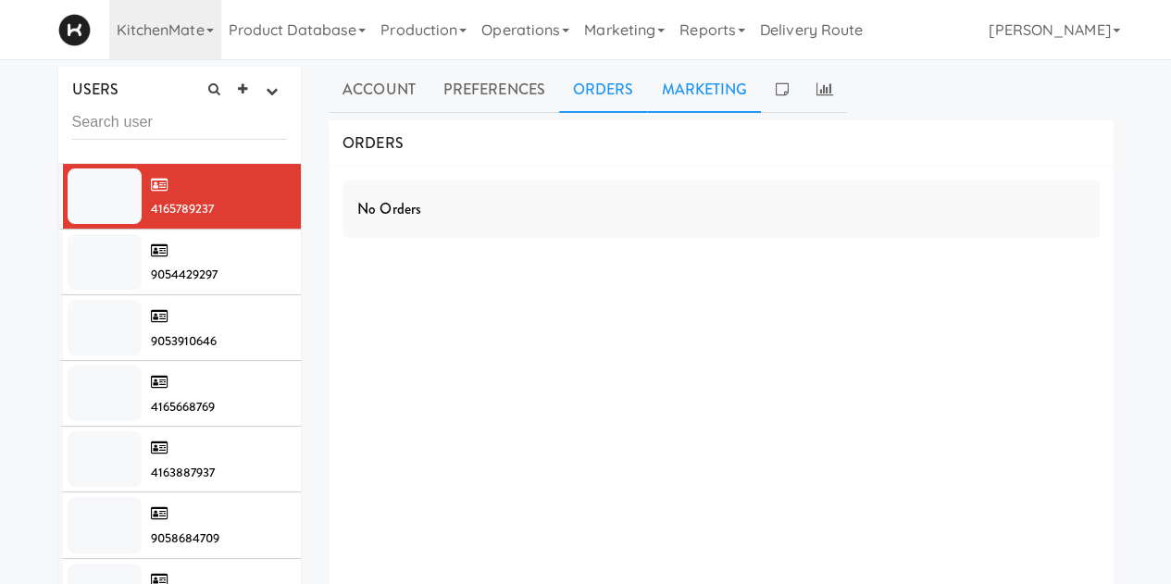
click at [703, 96] on link "Marketing" at bounding box center [704, 90] width 114 height 46
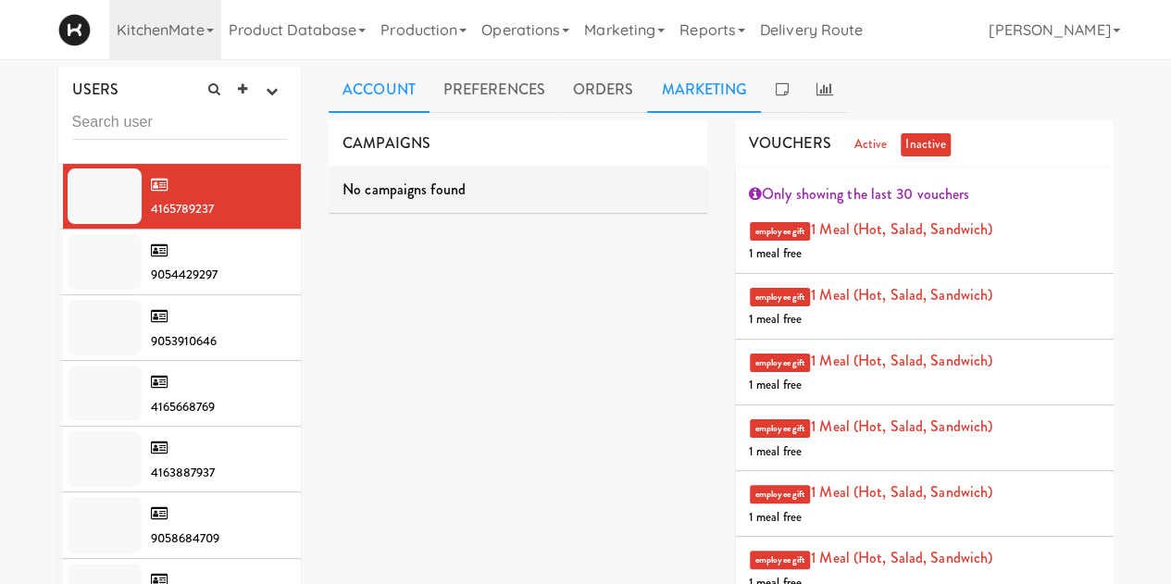
click at [414, 79] on link "Account" at bounding box center [379, 90] width 101 height 46
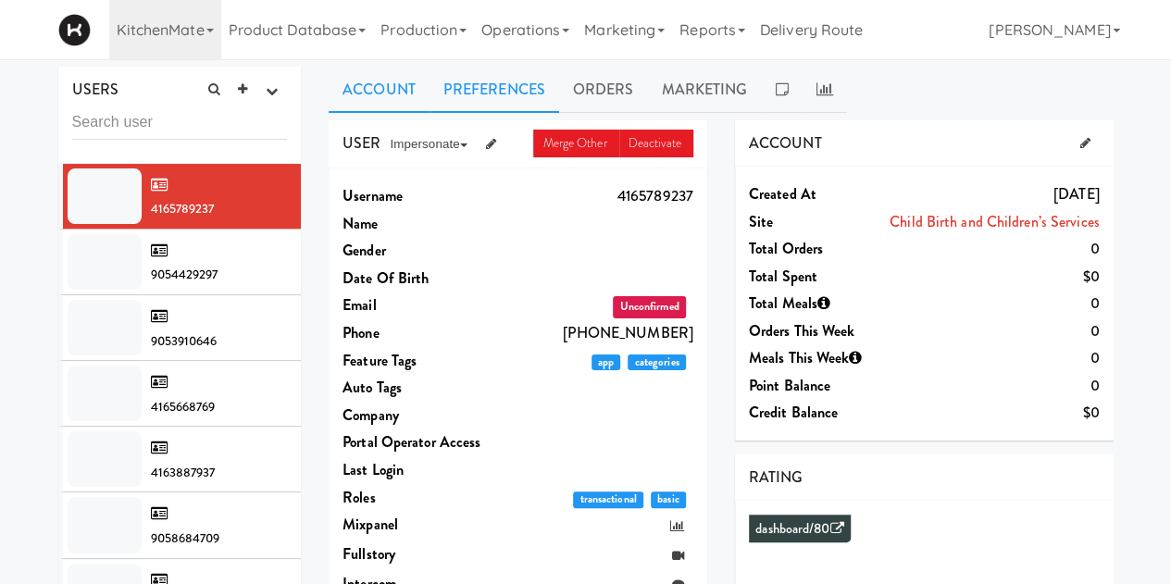
click at [487, 79] on link "Preferences" at bounding box center [495, 90] width 130 height 46
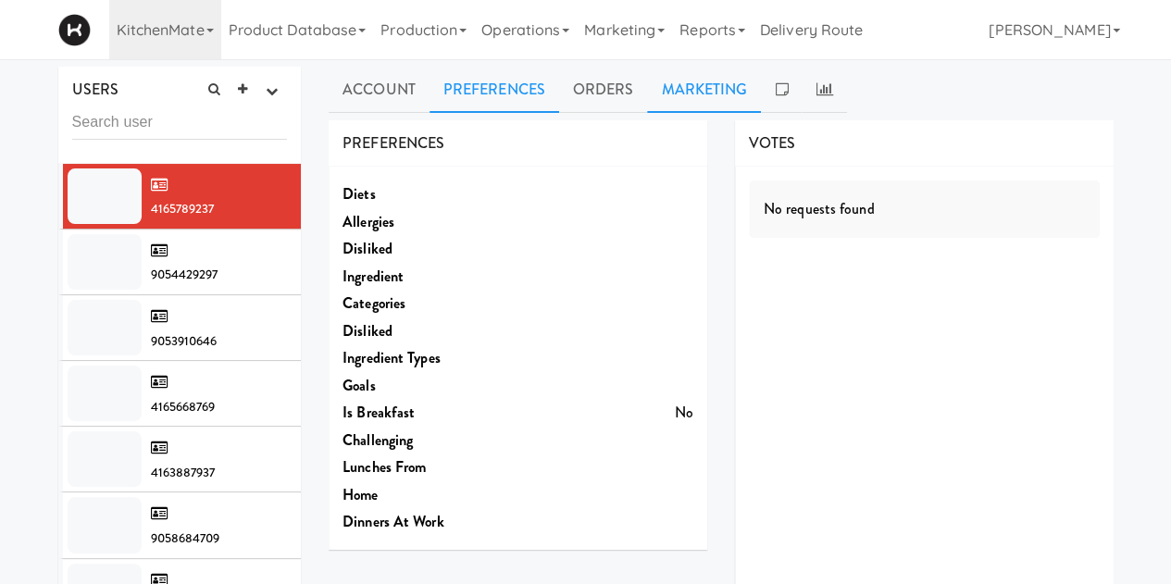
click at [703, 90] on link "Marketing" at bounding box center [704, 90] width 114 height 46
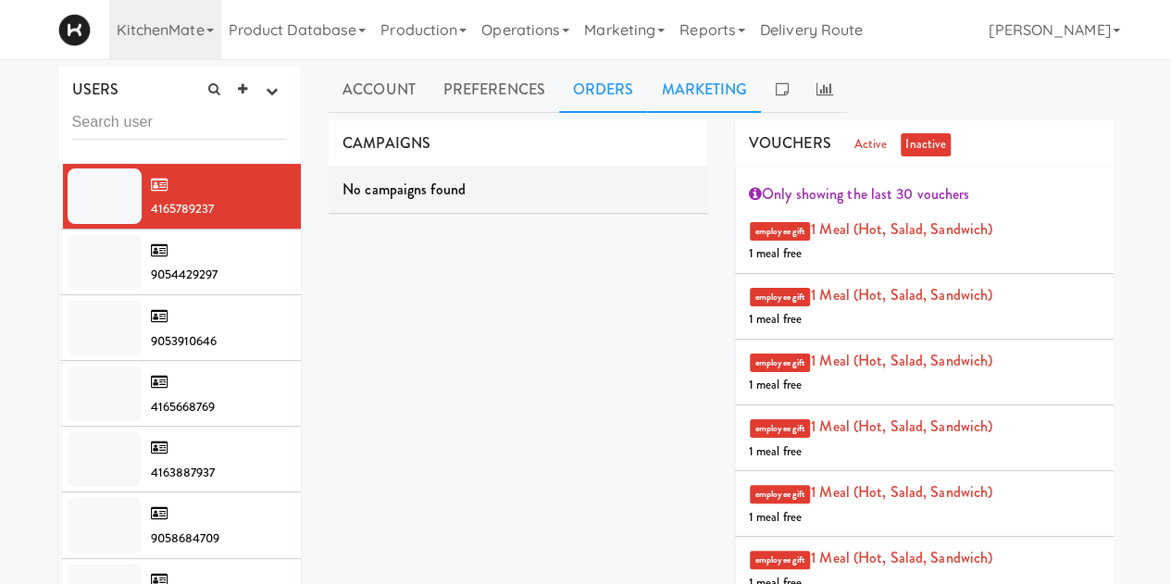
click at [596, 84] on link "Orders" at bounding box center [603, 90] width 89 height 46
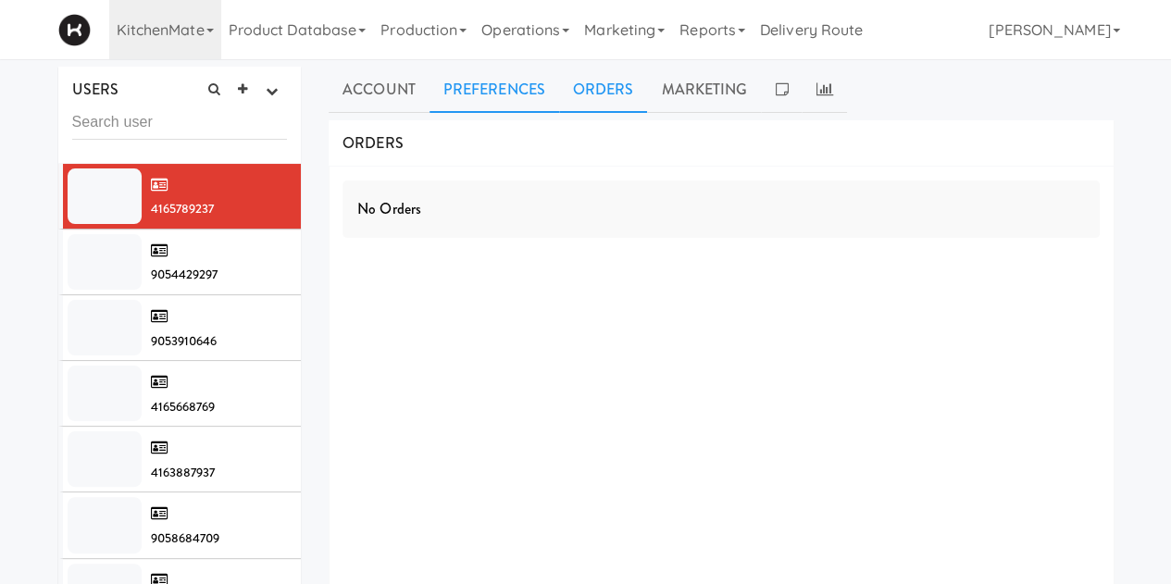
click at [486, 85] on link "Preferences" at bounding box center [495, 90] width 130 height 46
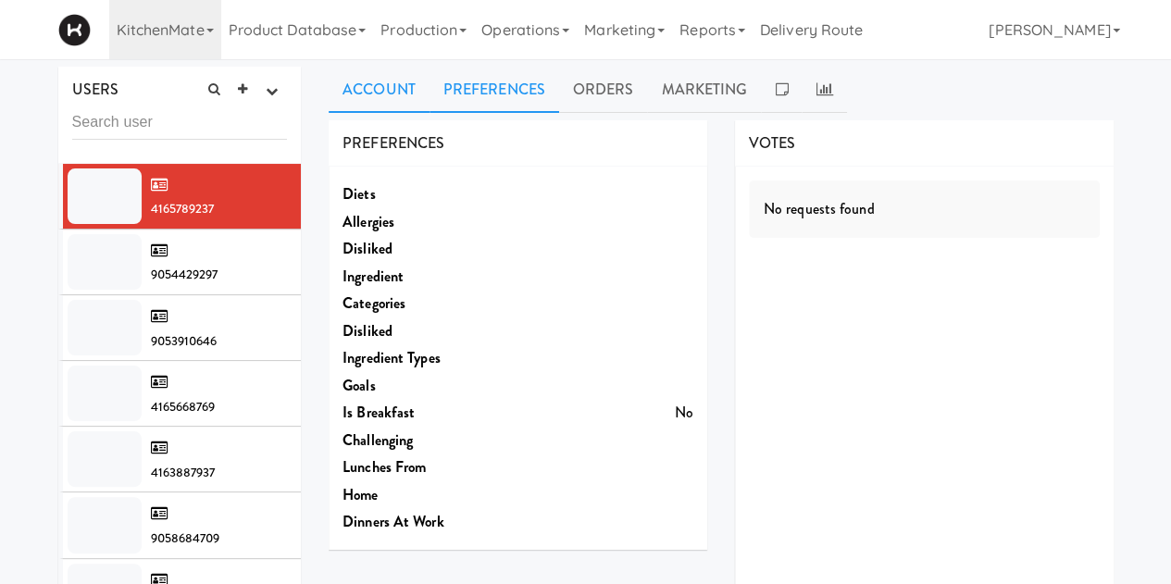
click at [390, 100] on link "Account" at bounding box center [379, 90] width 101 height 46
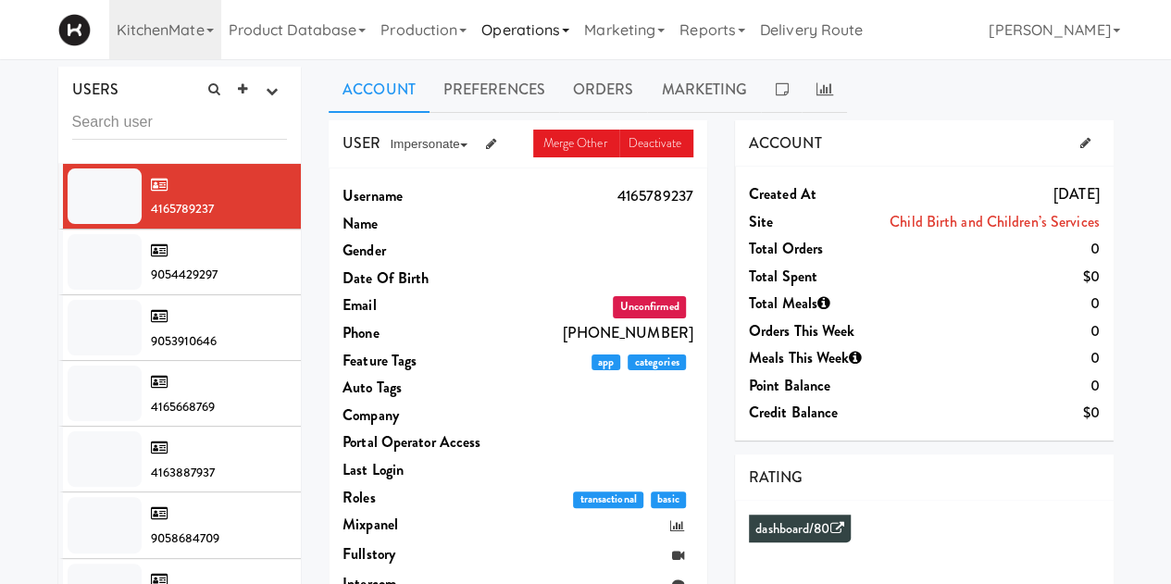
click at [566, 29] on link "Operations" at bounding box center [525, 29] width 103 height 59
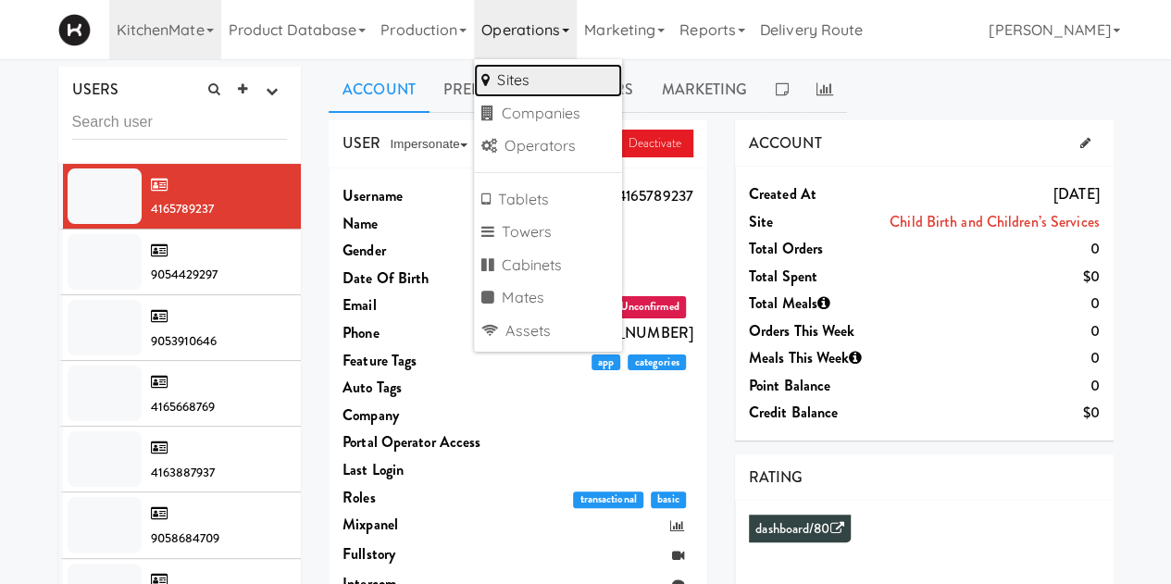
click at [520, 84] on link "Sites" at bounding box center [548, 80] width 148 height 33
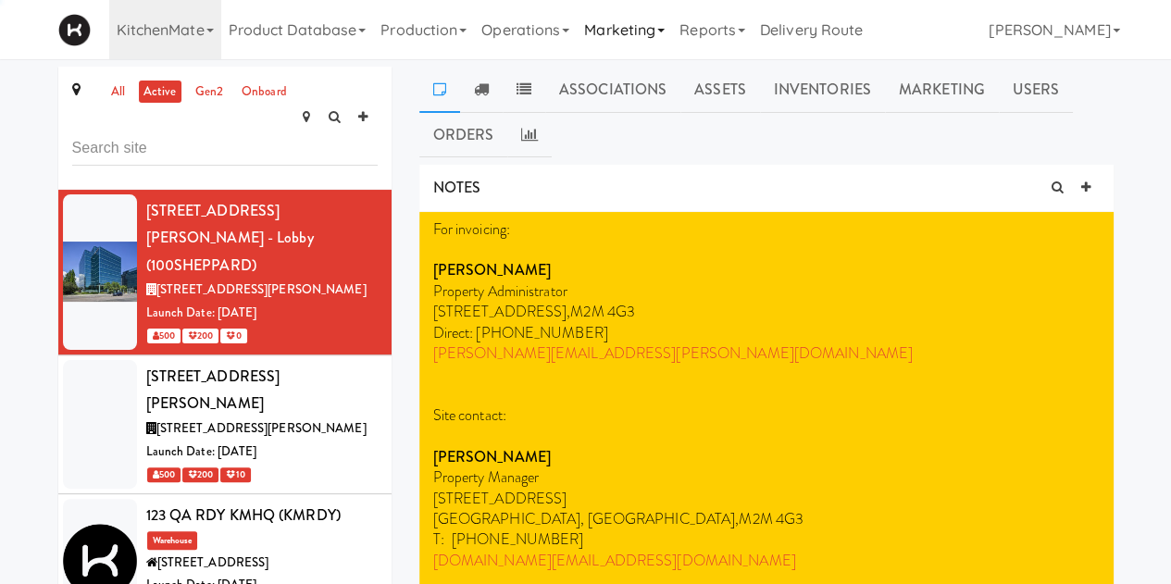
click at [645, 34] on link "Marketing" at bounding box center [624, 29] width 95 height 59
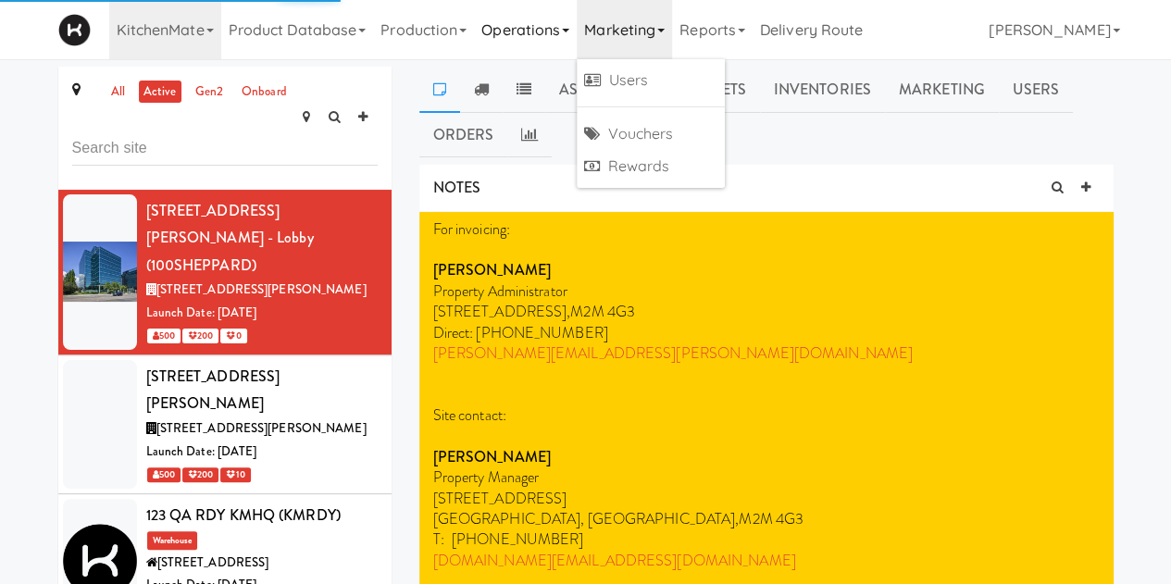
click at [555, 35] on link "Operations" at bounding box center [525, 29] width 103 height 59
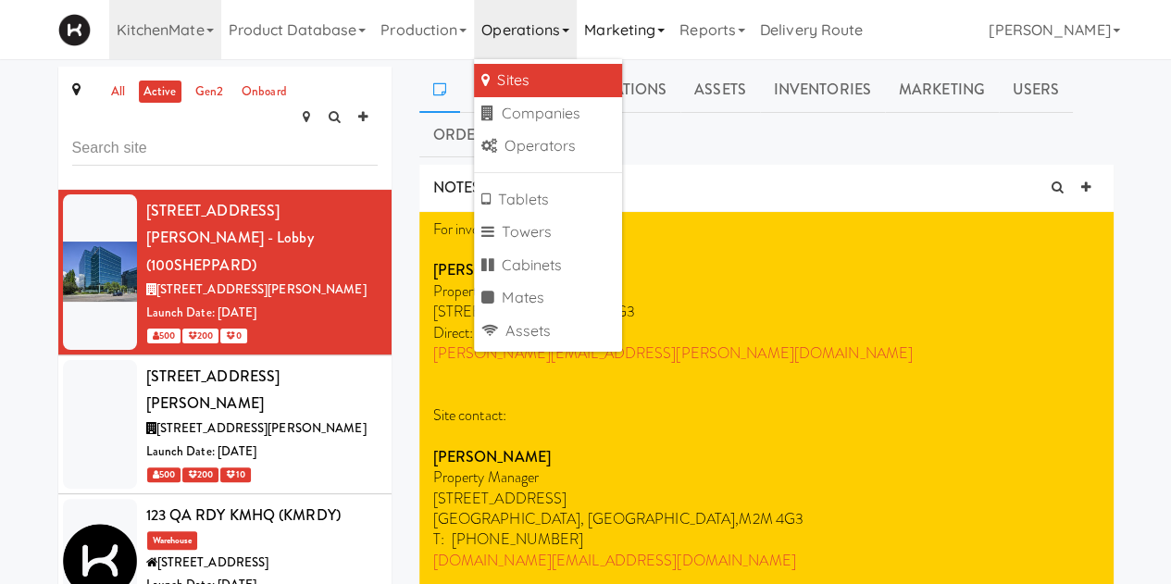
click at [655, 31] on link "Marketing" at bounding box center [624, 29] width 95 height 59
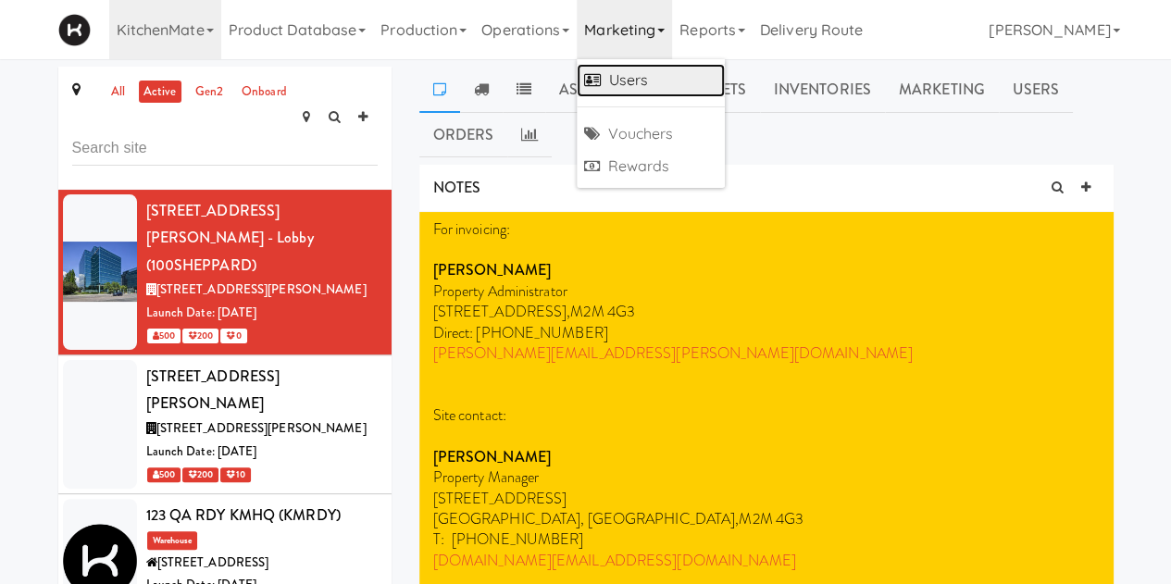
click at [654, 80] on link "Users" at bounding box center [651, 80] width 148 height 33
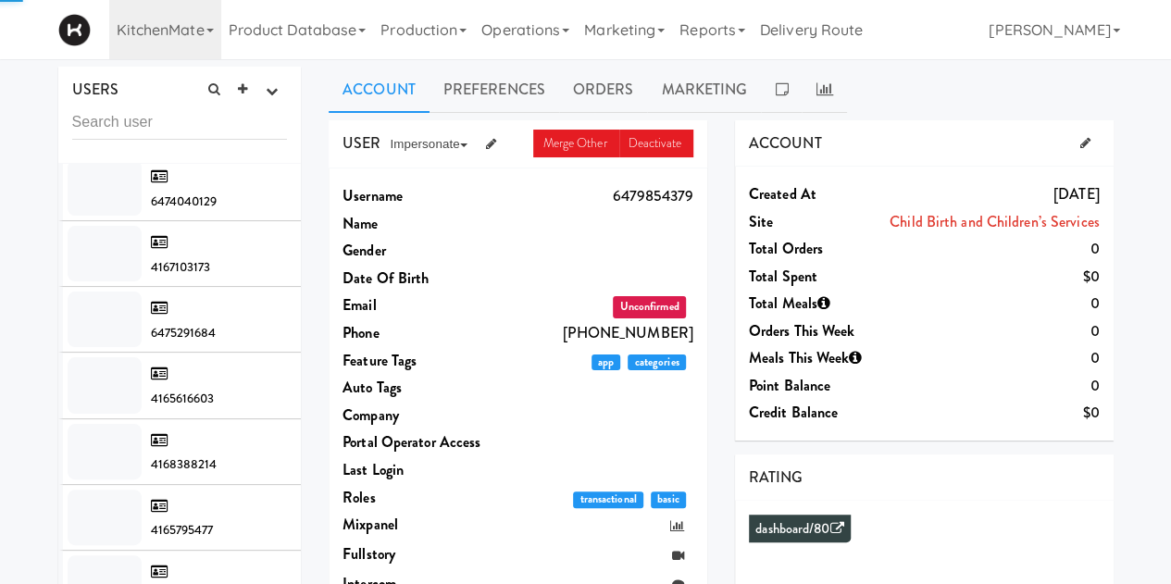
scroll to position [1231, 0]
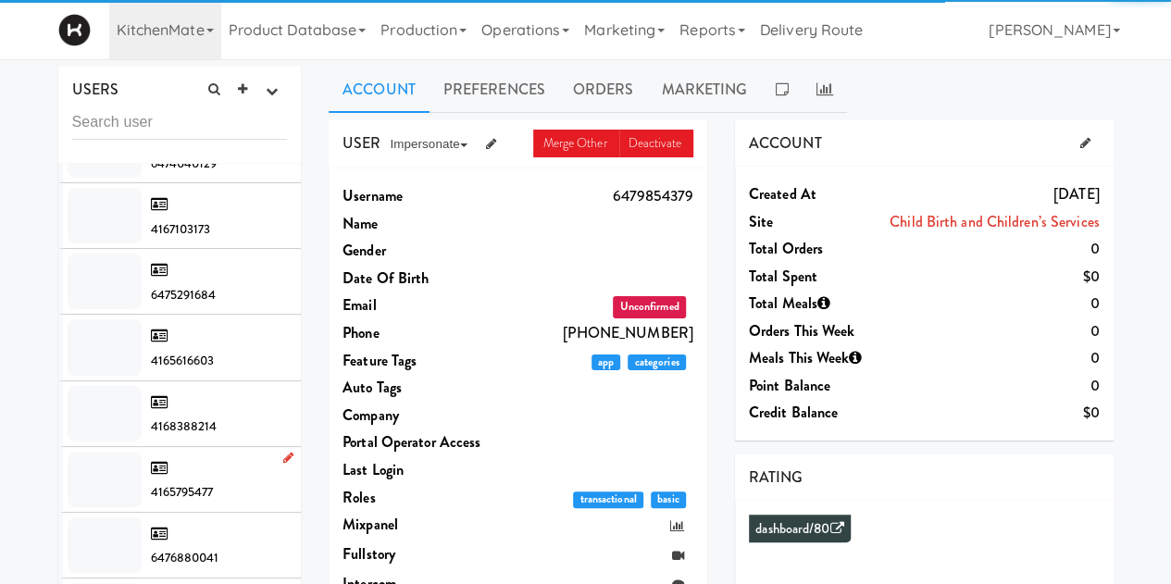
click at [215, 454] on div "4165795477" at bounding box center [219, 479] width 137 height 50
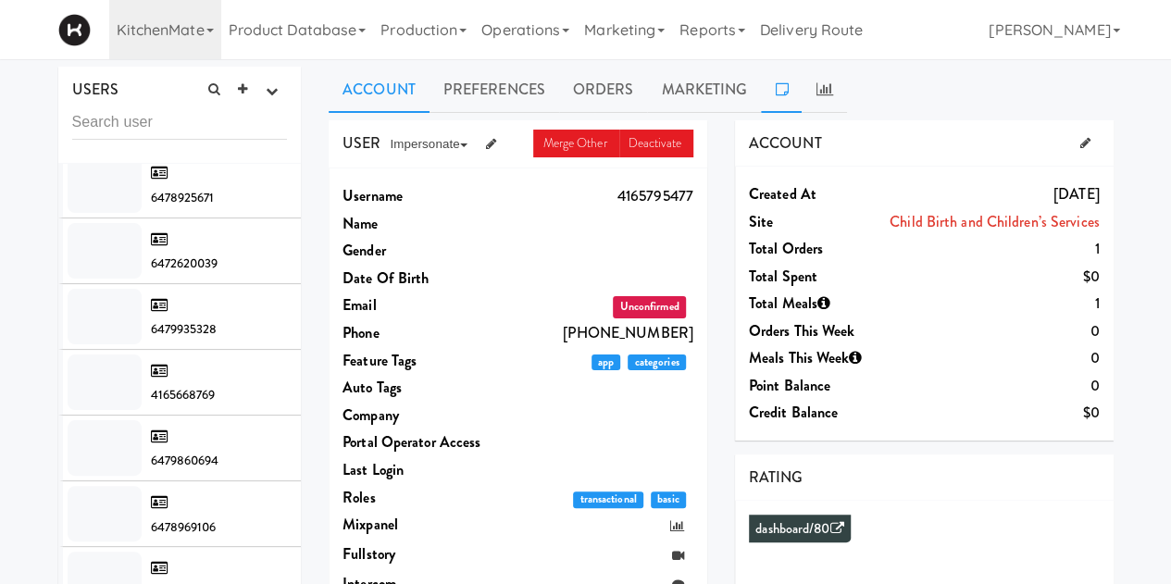
click at [780, 87] on icon at bounding box center [781, 88] width 13 height 15
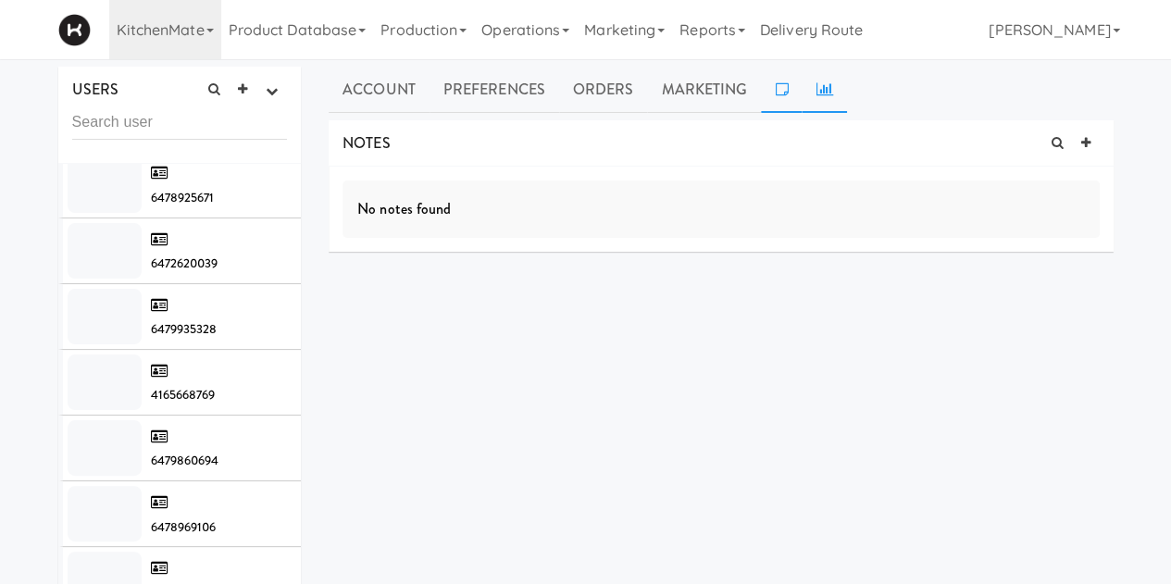
click at [818, 86] on icon at bounding box center [824, 88] width 17 height 15
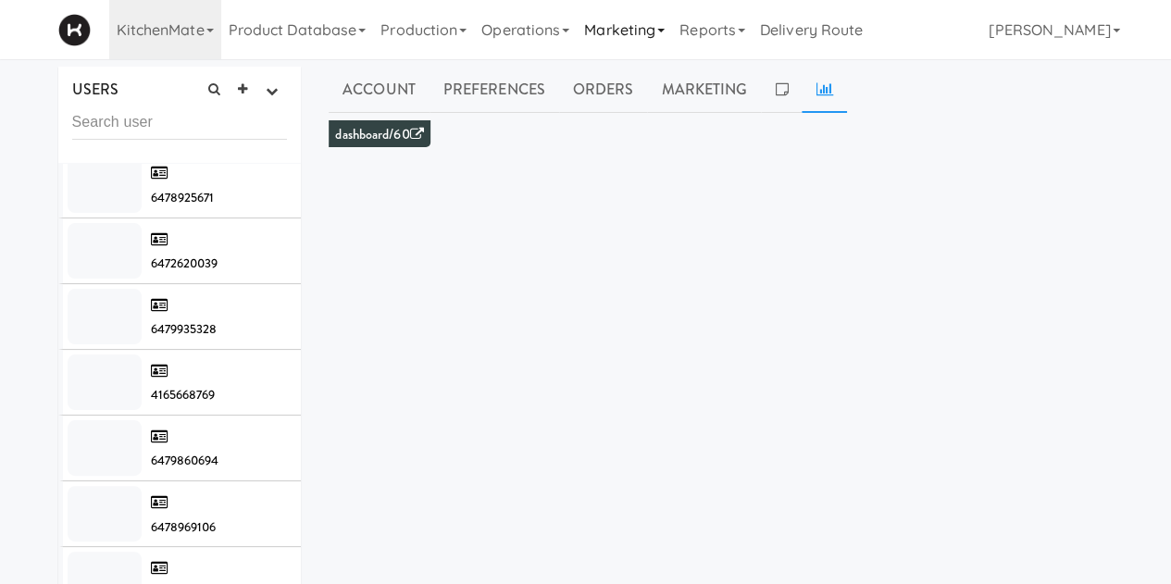
click at [642, 32] on link "Marketing" at bounding box center [624, 29] width 95 height 59
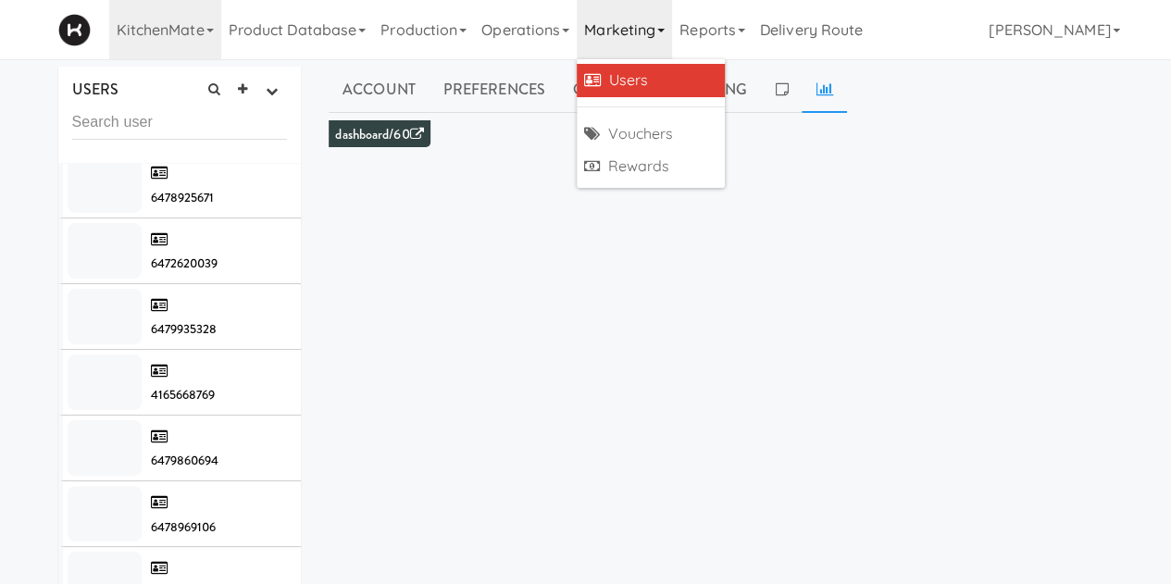
click at [620, 86] on link "Users" at bounding box center [651, 80] width 148 height 33
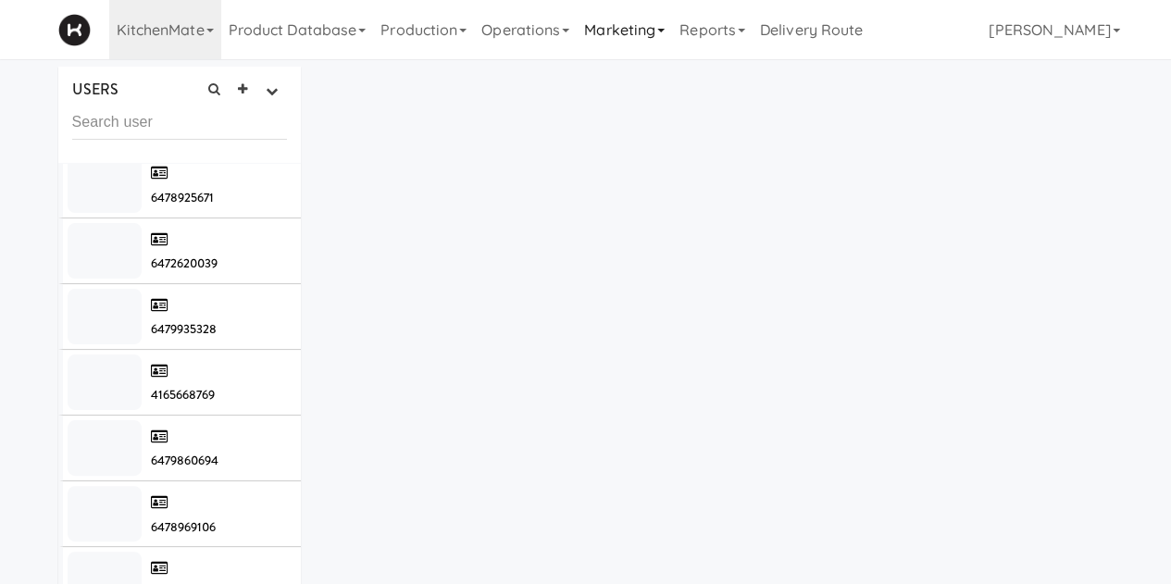
click at [603, 51] on link "Marketing" at bounding box center [624, 29] width 95 height 59
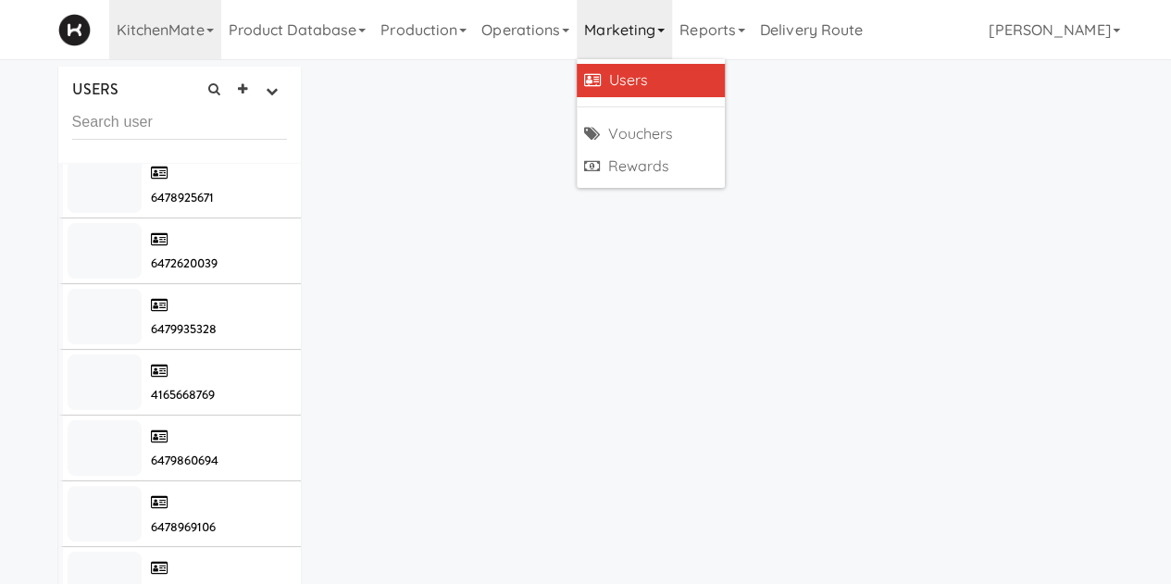
click at [624, 79] on link "Users" at bounding box center [651, 80] width 148 height 33
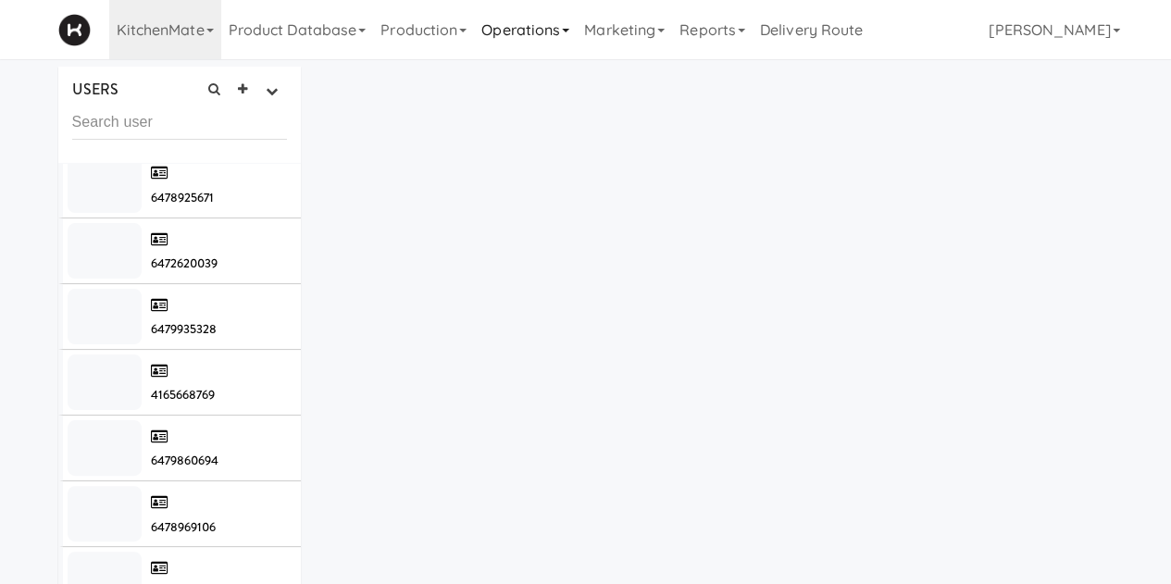
click at [550, 34] on link "Operations" at bounding box center [525, 29] width 103 height 59
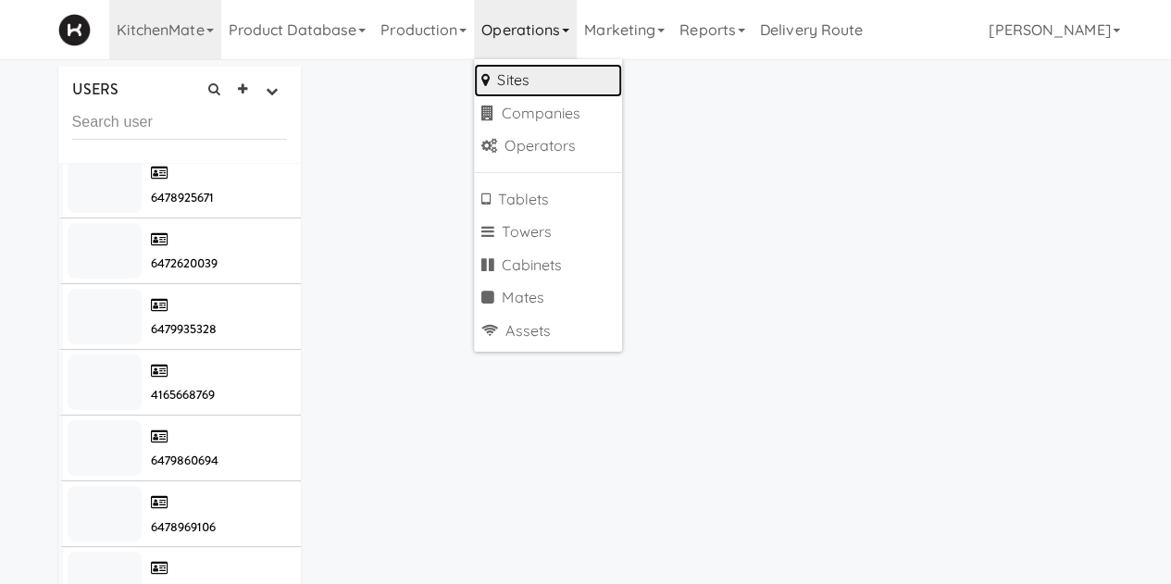
click at [539, 78] on link "Sites" at bounding box center [548, 80] width 148 height 33
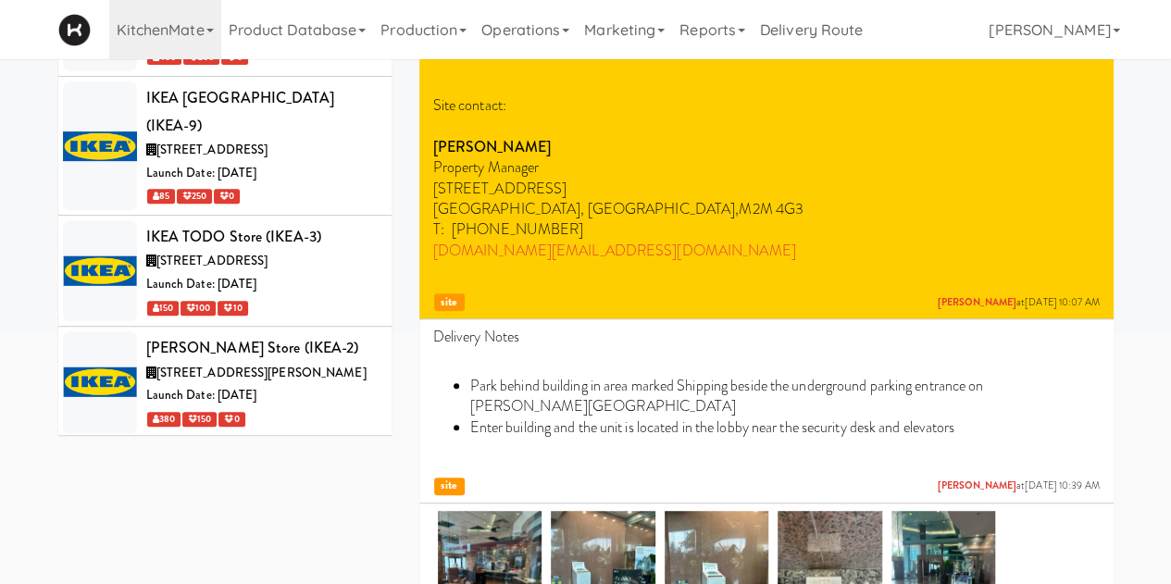
scroll to position [319, 0]
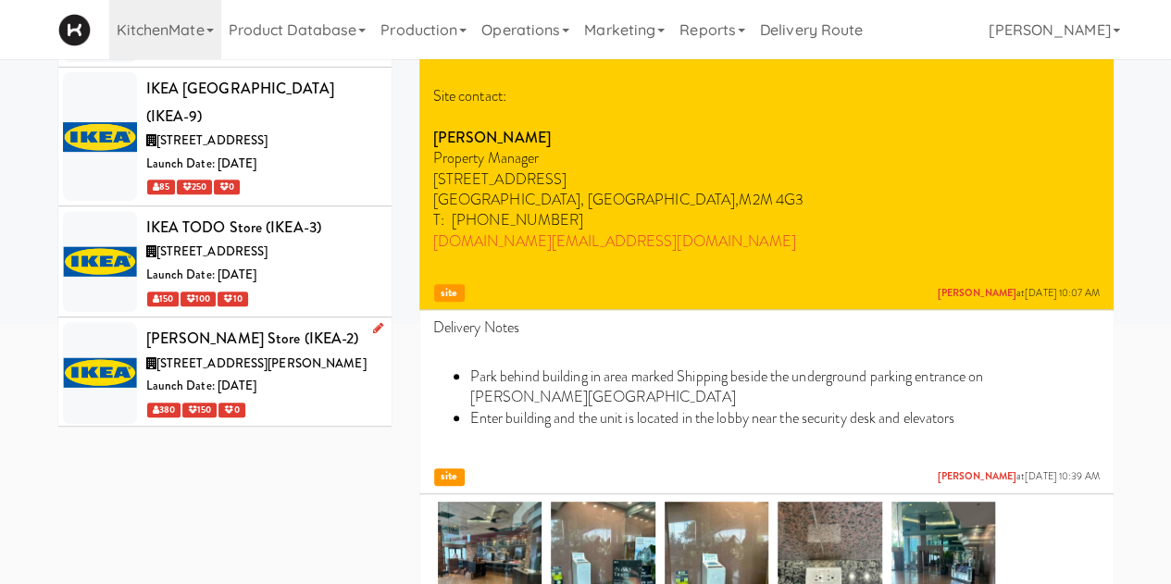
type input "ikea"
click at [295, 355] on span "[STREET_ADDRESS][PERSON_NAME]" at bounding box center [261, 364] width 210 height 18
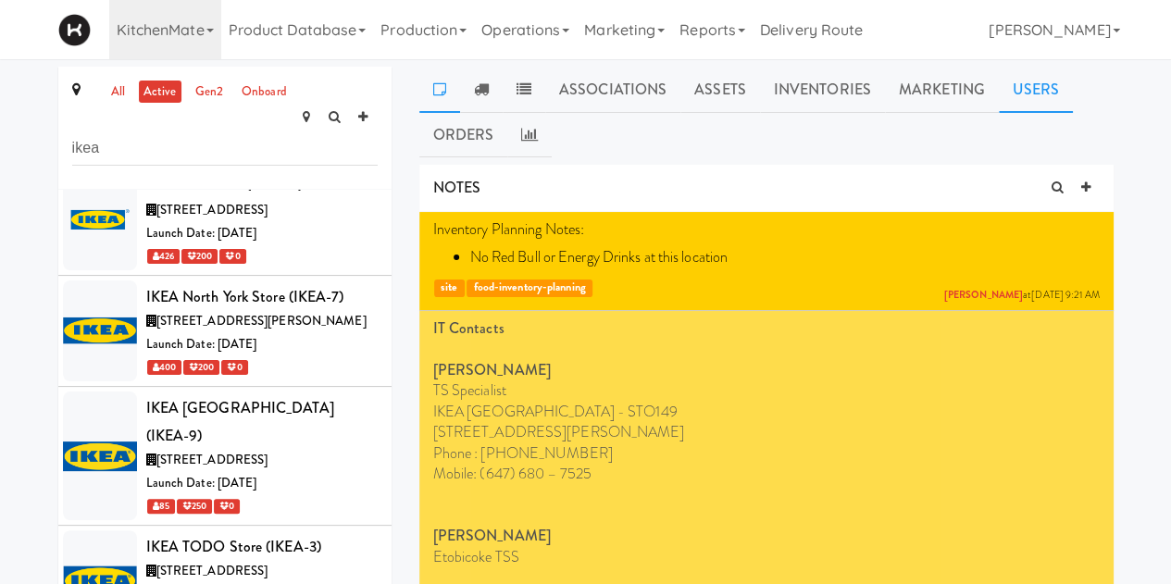
click at [1020, 95] on link "Users" at bounding box center [1036, 90] width 75 height 46
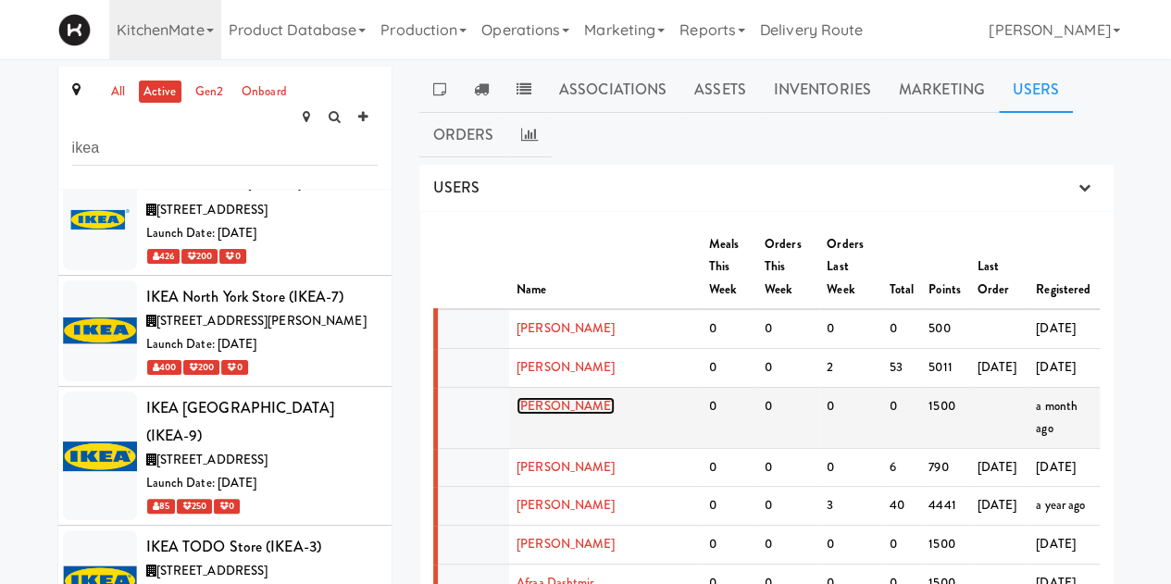
click at [566, 397] on link "[PERSON_NAME]" at bounding box center [566, 406] width 98 height 18
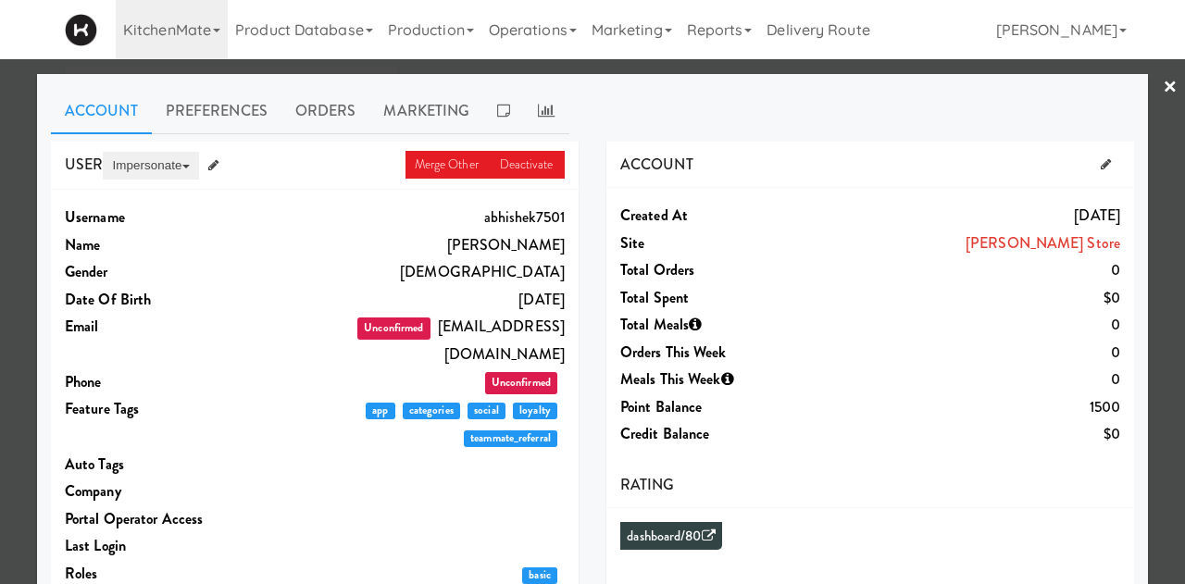
click at [182, 165] on span at bounding box center [185, 167] width 7 height 4
click at [298, 179] on div "USER Merge Other Deactivate Impersonate on App on Classic Portal on Platform" at bounding box center [315, 166] width 528 height 49
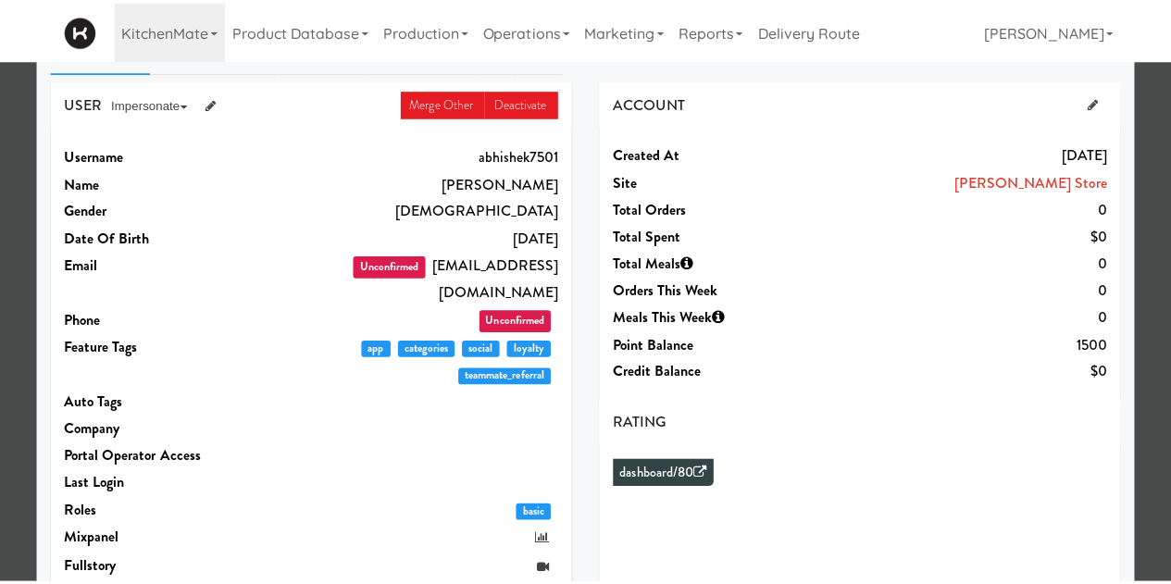
scroll to position [61, 0]
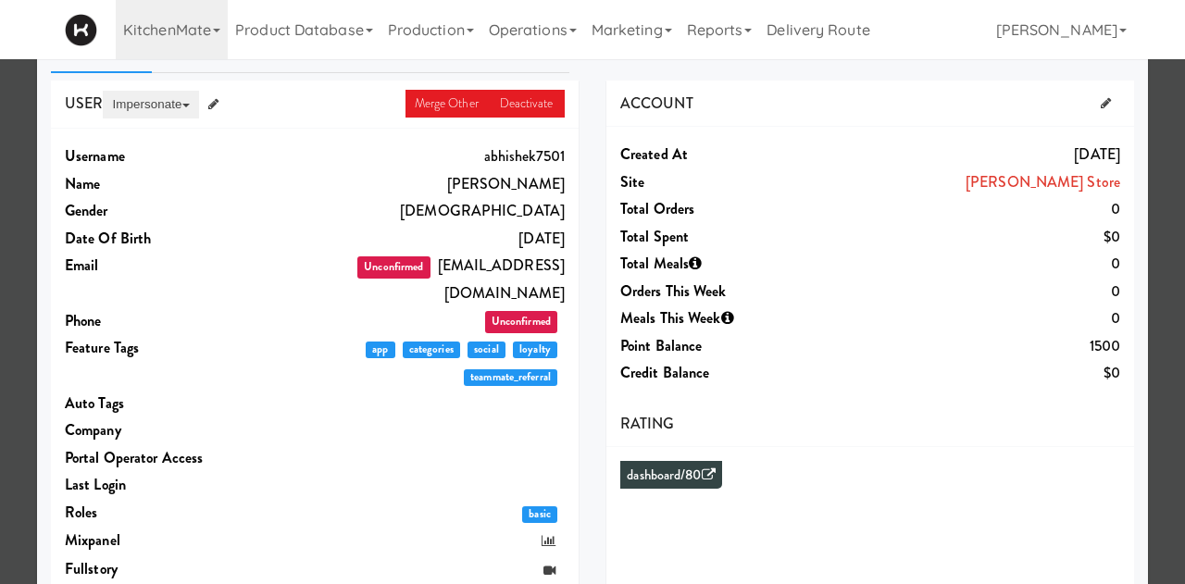
click at [166, 103] on button "Impersonate" at bounding box center [150, 105] width 95 height 28
click at [131, 103] on button "Impersonate" at bounding box center [150, 105] width 95 height 28
click at [132, 103] on button "Impersonate" at bounding box center [150, 105] width 95 height 28
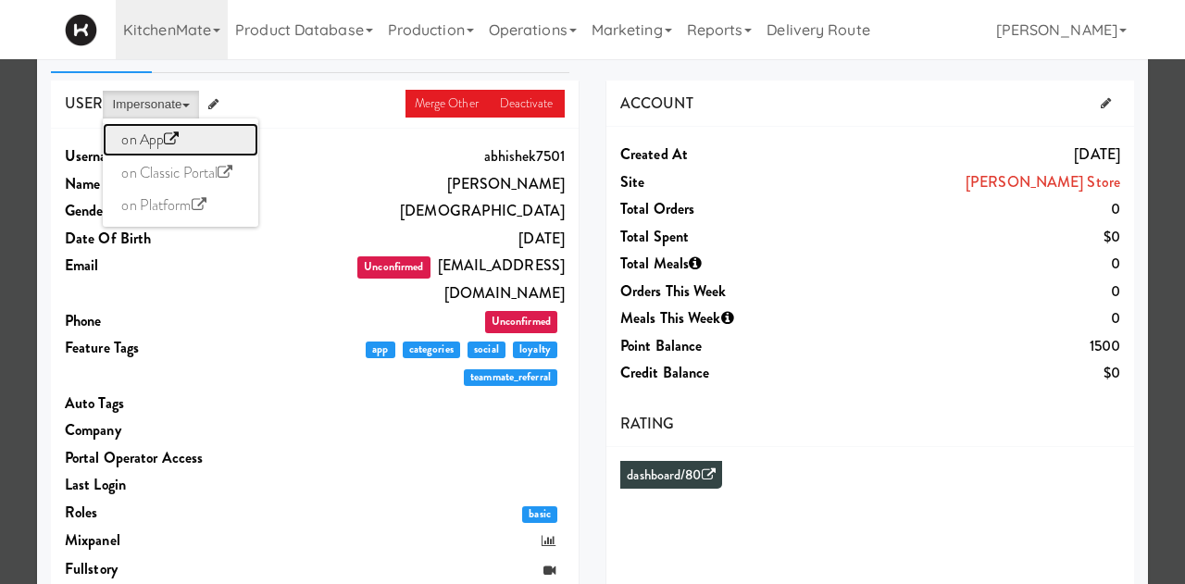
click at [141, 137] on link "on App" at bounding box center [181, 139] width 156 height 33
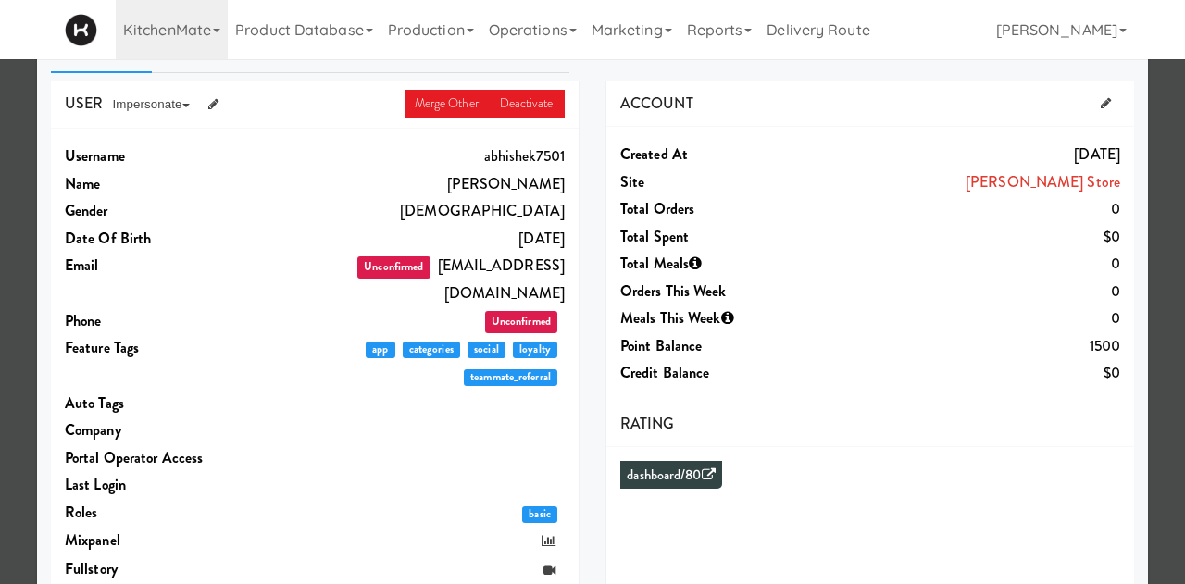
click at [2, 194] on div at bounding box center [592, 292] width 1185 height 584
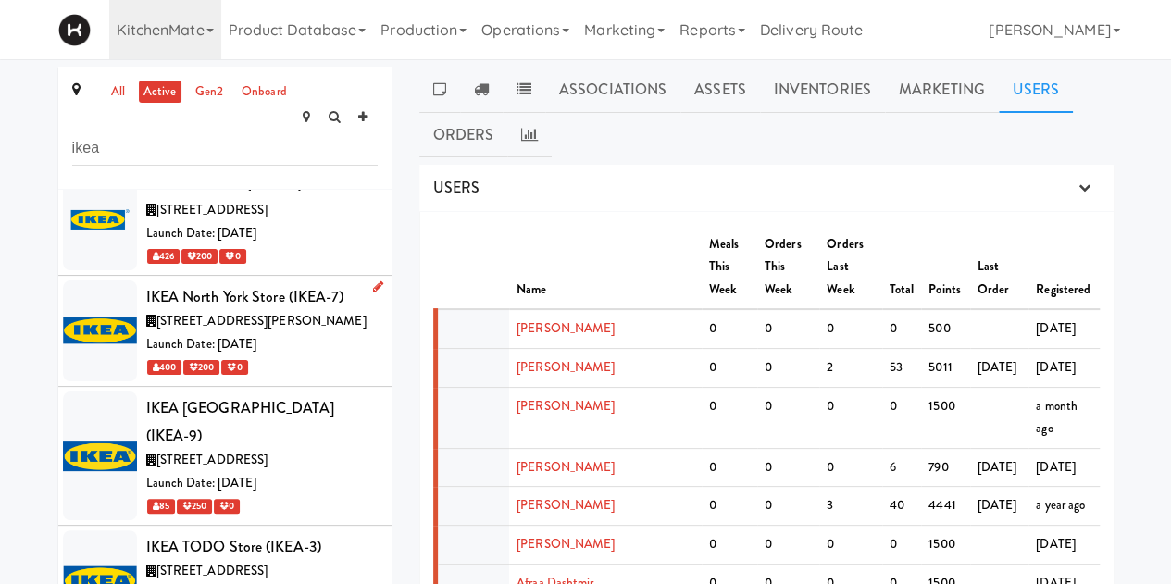
drag, startPoint x: 343, startPoint y: 333, endPoint x: 264, endPoint y: 315, distance: 81.7
click at [264, 333] on div "Launch Date: [DATE]" at bounding box center [261, 344] width 231 height 23
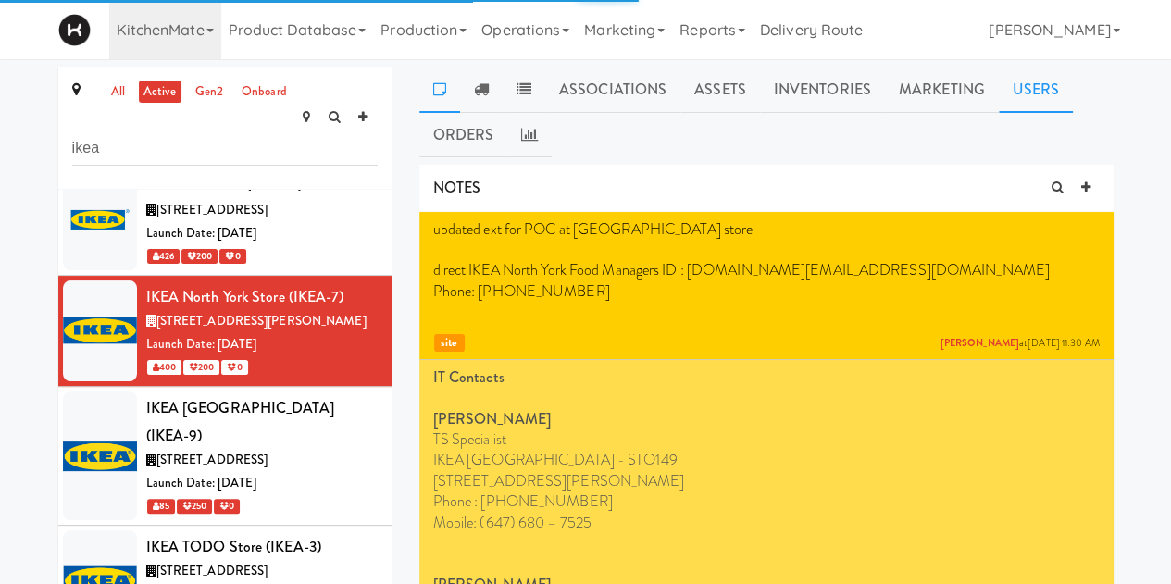
click at [1023, 88] on link "Users" at bounding box center [1036, 90] width 75 height 46
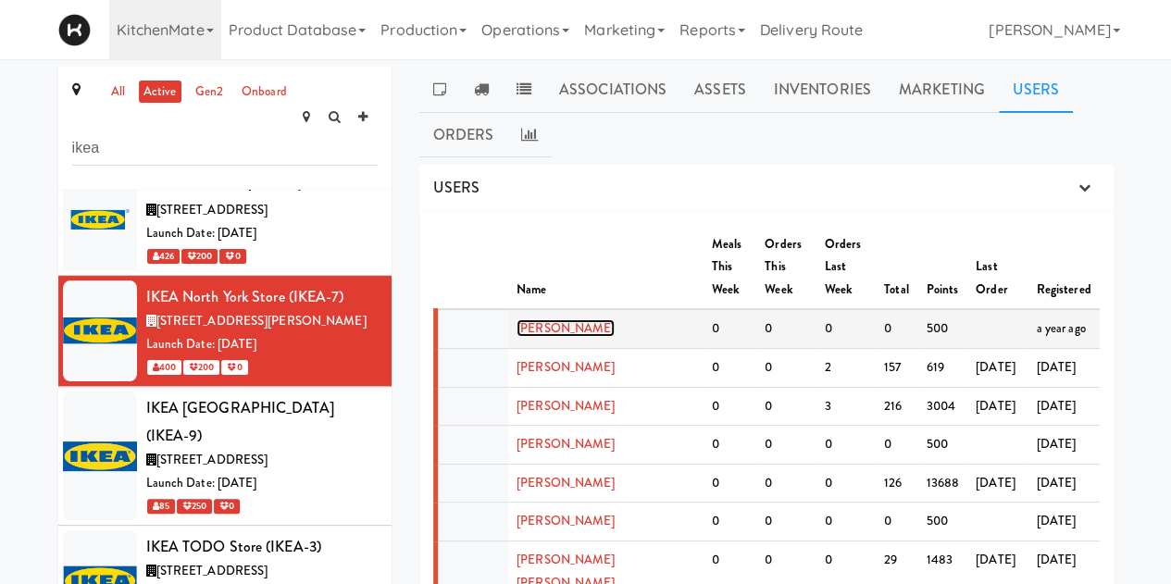
click at [556, 319] on link "[PERSON_NAME]" at bounding box center [566, 328] width 98 height 18
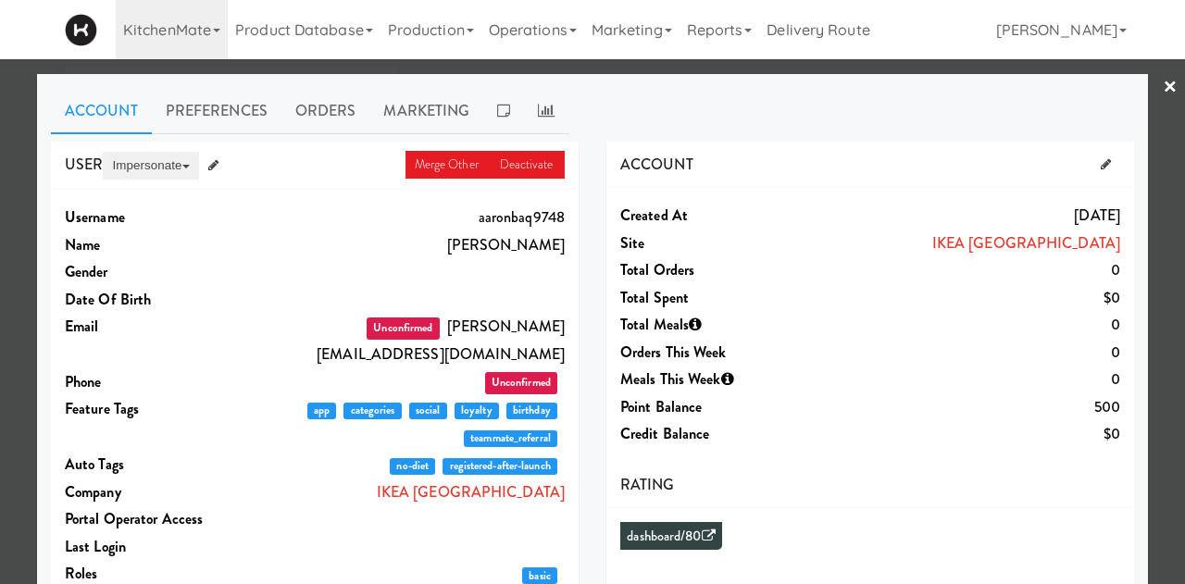
click at [161, 166] on button "Impersonate" at bounding box center [150, 166] width 95 height 28
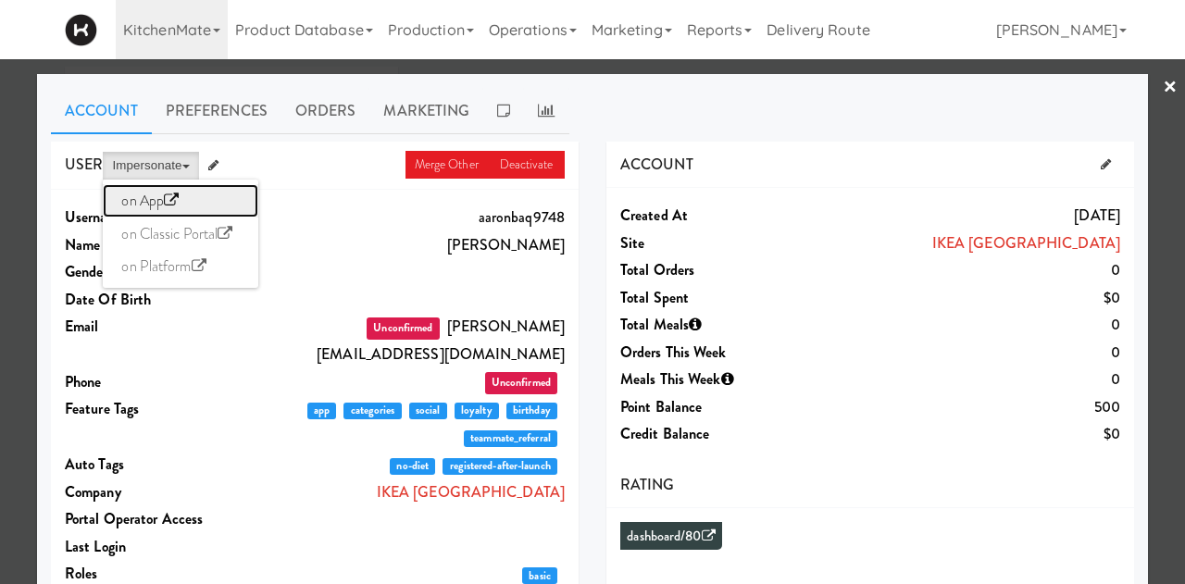
click at [131, 203] on link "on App" at bounding box center [181, 200] width 156 height 33
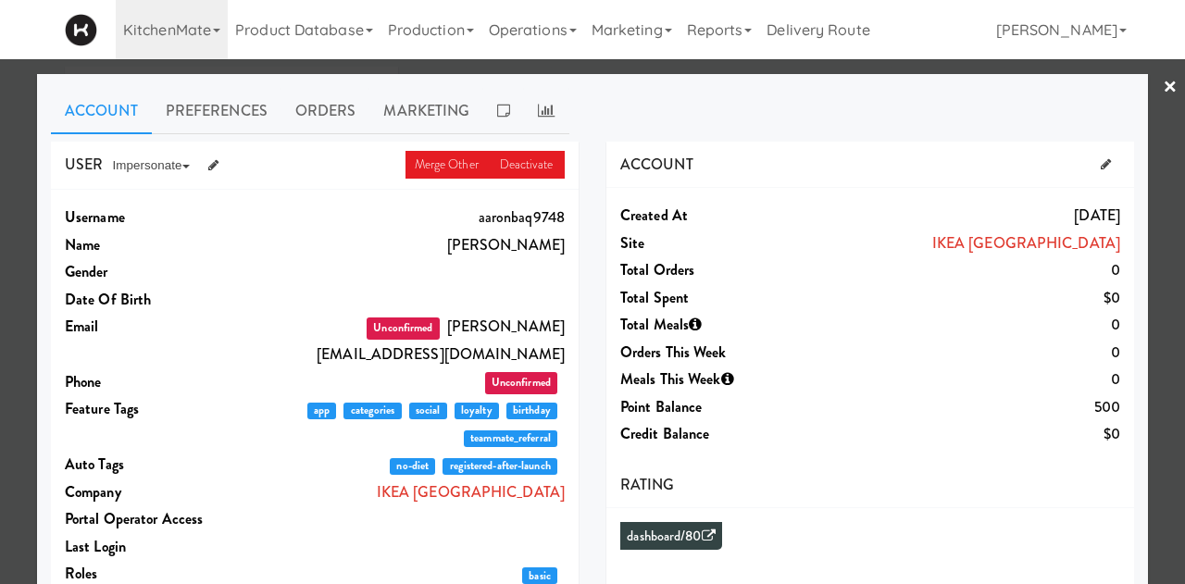
click at [1163, 90] on link "×" at bounding box center [1170, 87] width 15 height 57
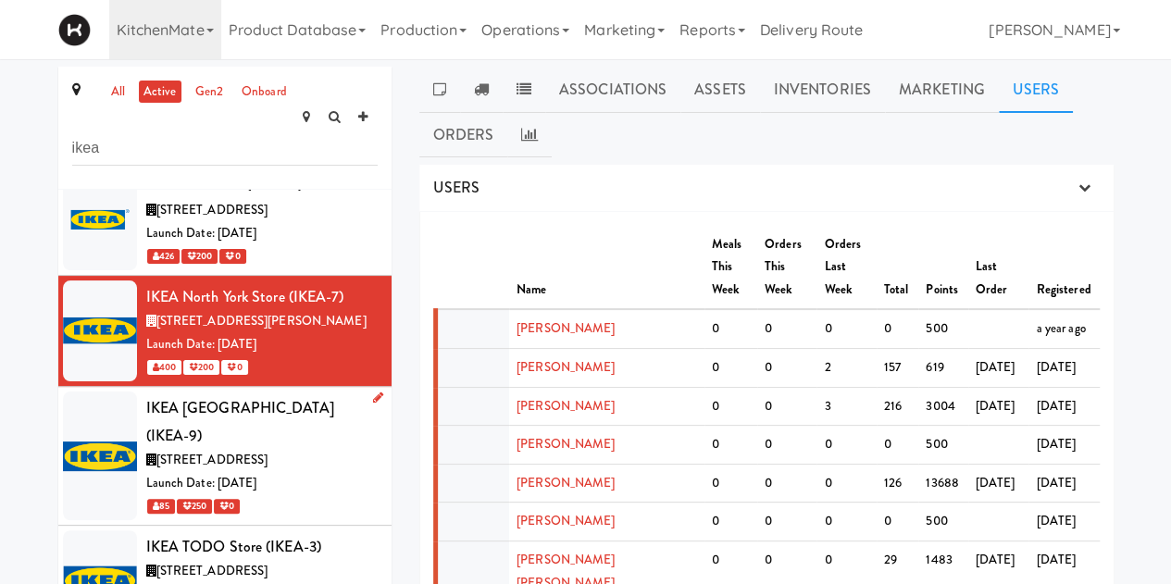
click at [302, 394] on div "IKEA [GEOGRAPHIC_DATA] (IKEA-9)" at bounding box center [261, 421] width 231 height 55
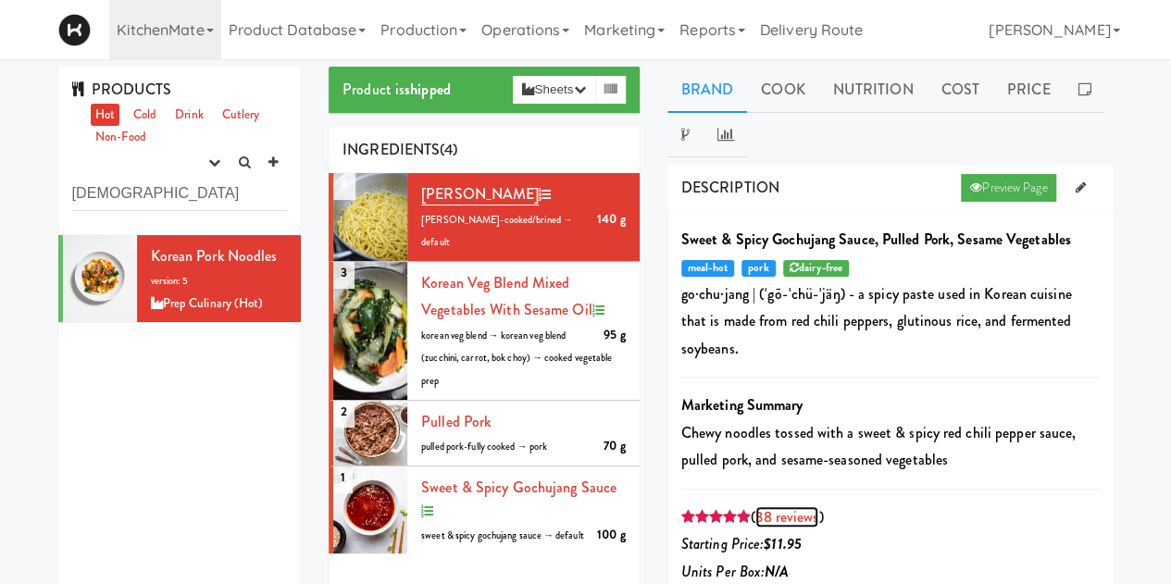
click at [781, 506] on link "38 reviews" at bounding box center [786, 516] width 63 height 21
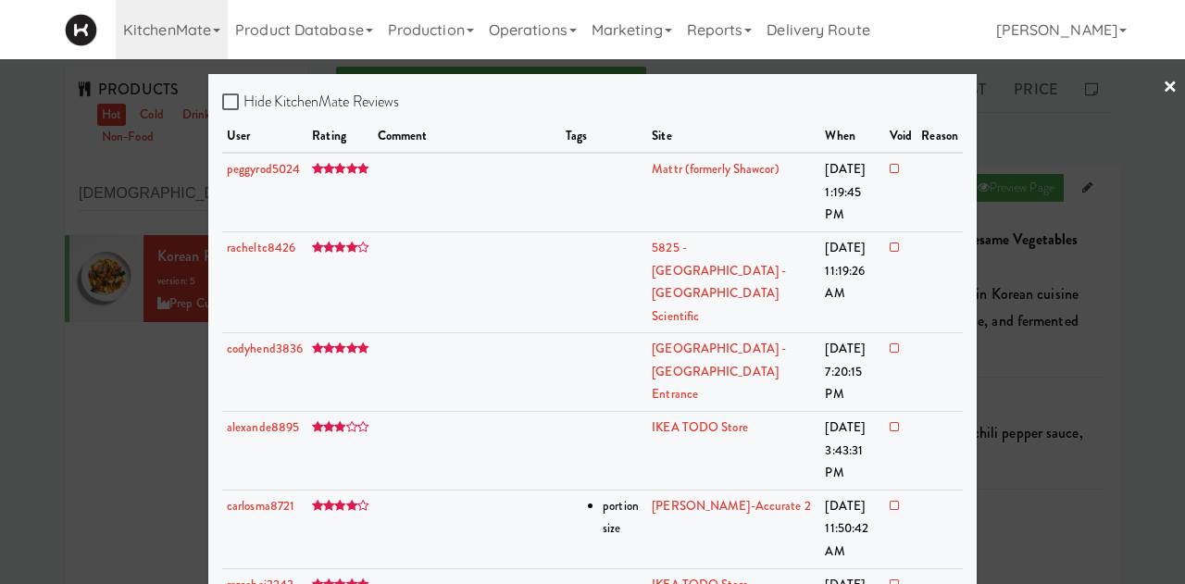
click at [82, 427] on div at bounding box center [592, 292] width 1185 height 584
